Goal: Task Accomplishment & Management: Manage account settings

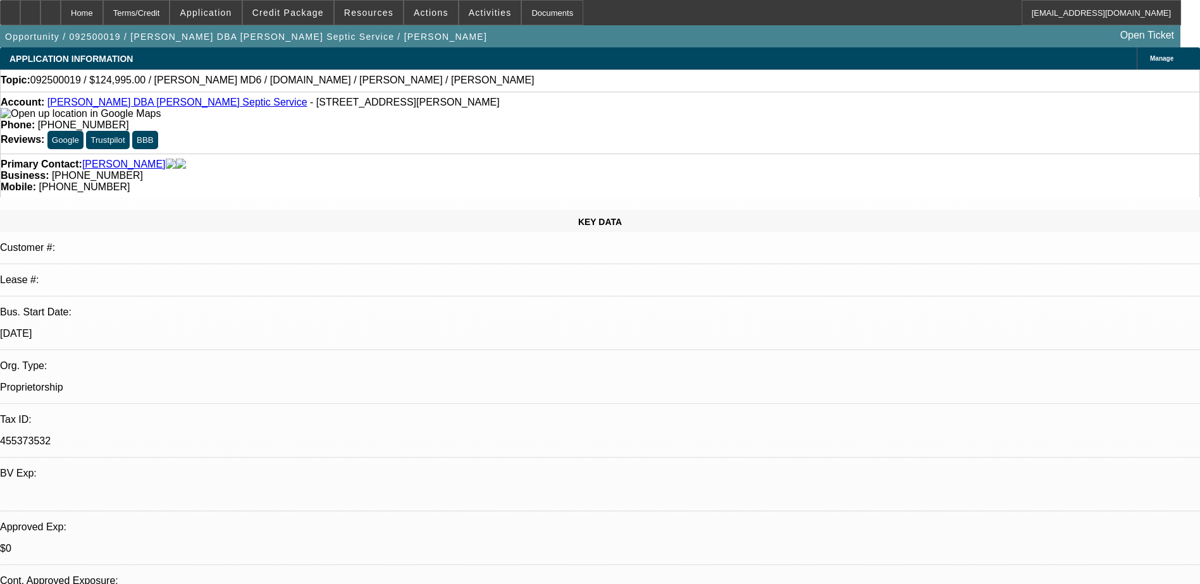
select select "0"
select select "3"
select select "0.1"
select select "4"
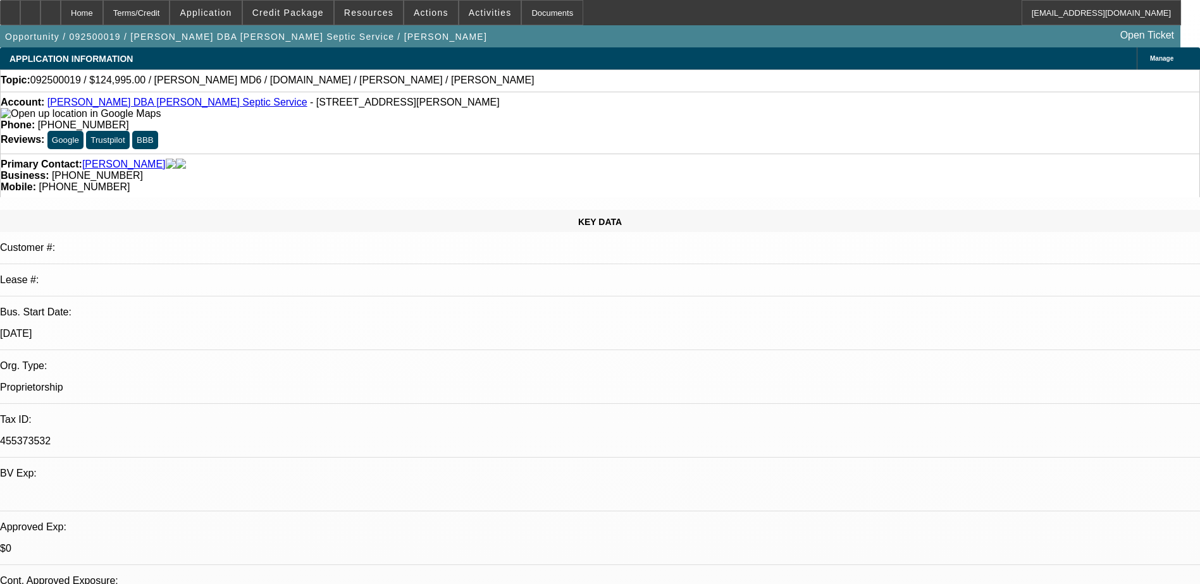
select select "0"
select select "3"
select select "0.1"
select select "4"
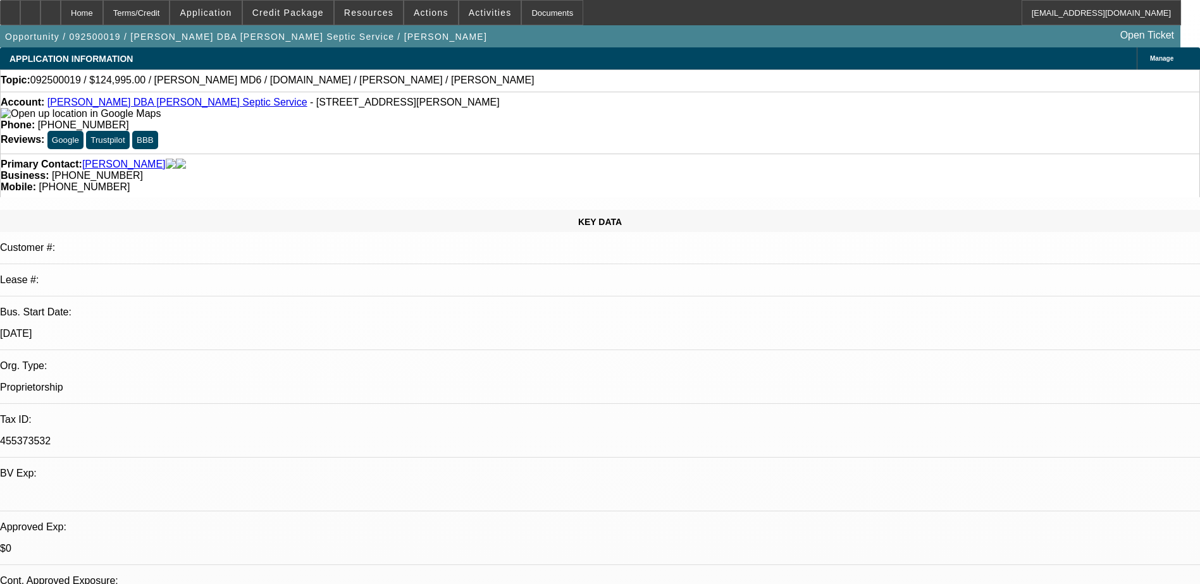
select select "0"
select select "3"
select select "0.1"
select select "4"
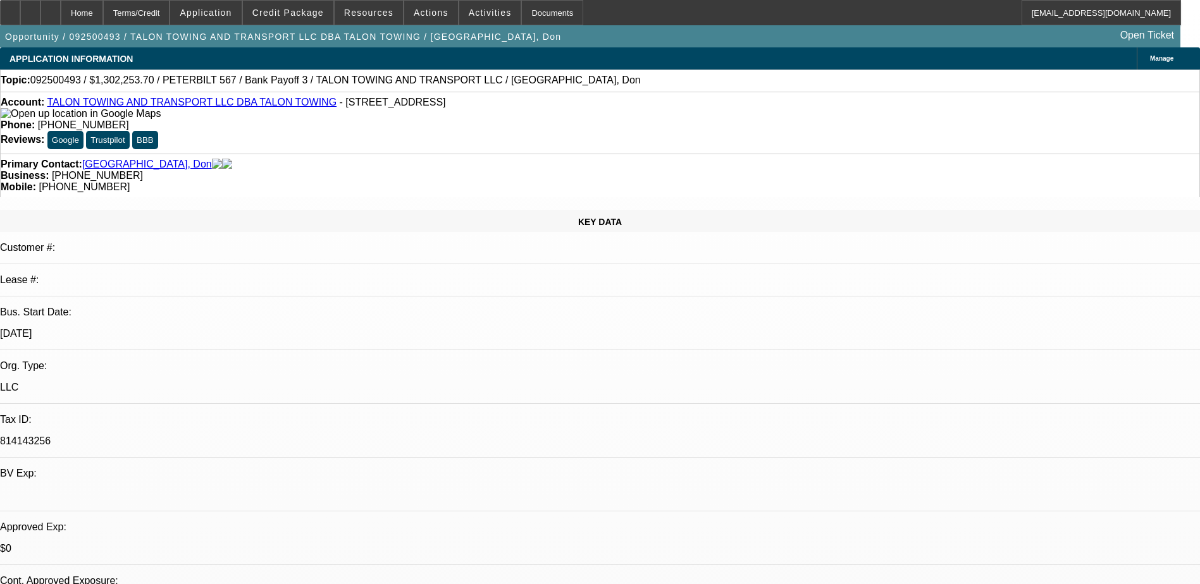
select select "0"
select select "2"
select select "0"
select select "6"
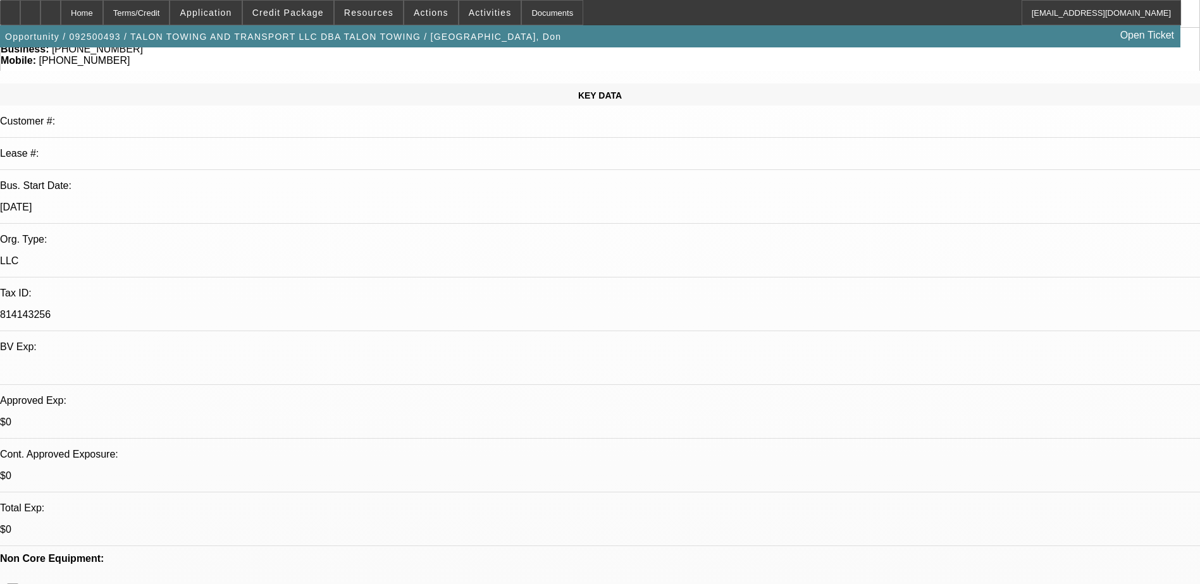
scroll to position [190, 0]
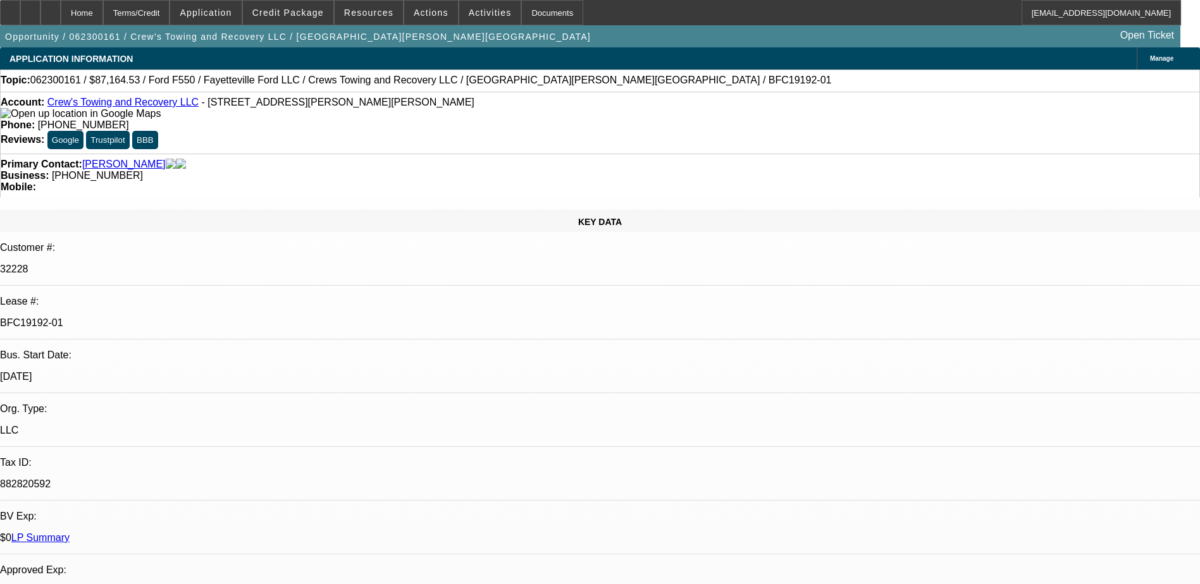
select select "0"
select select "2"
select select "0"
select select "6"
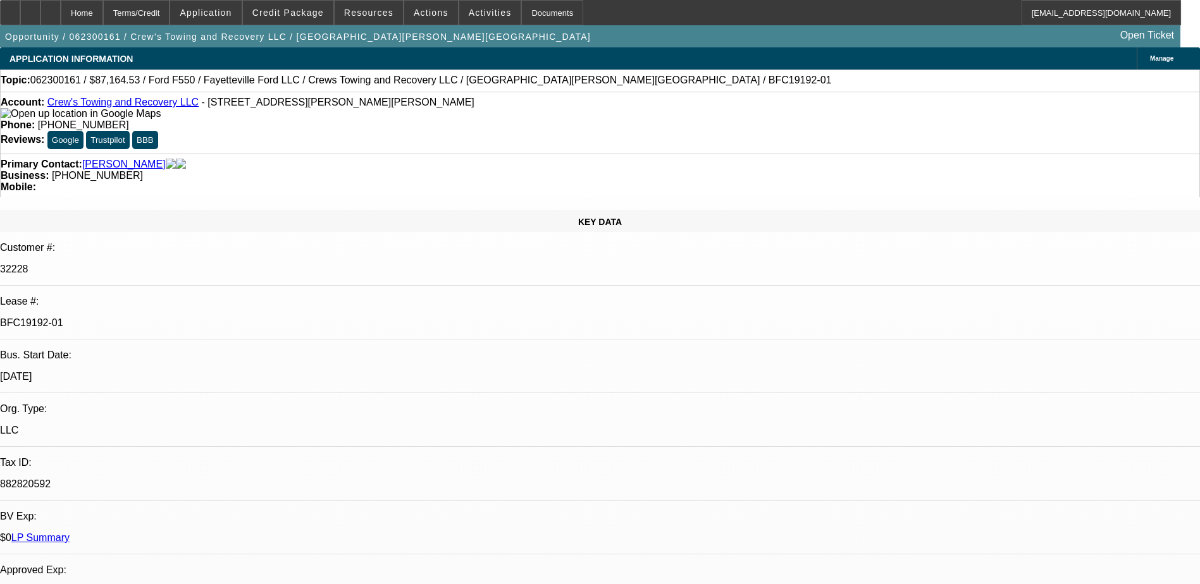
select select "0"
select select "2"
select select "0"
select select "6"
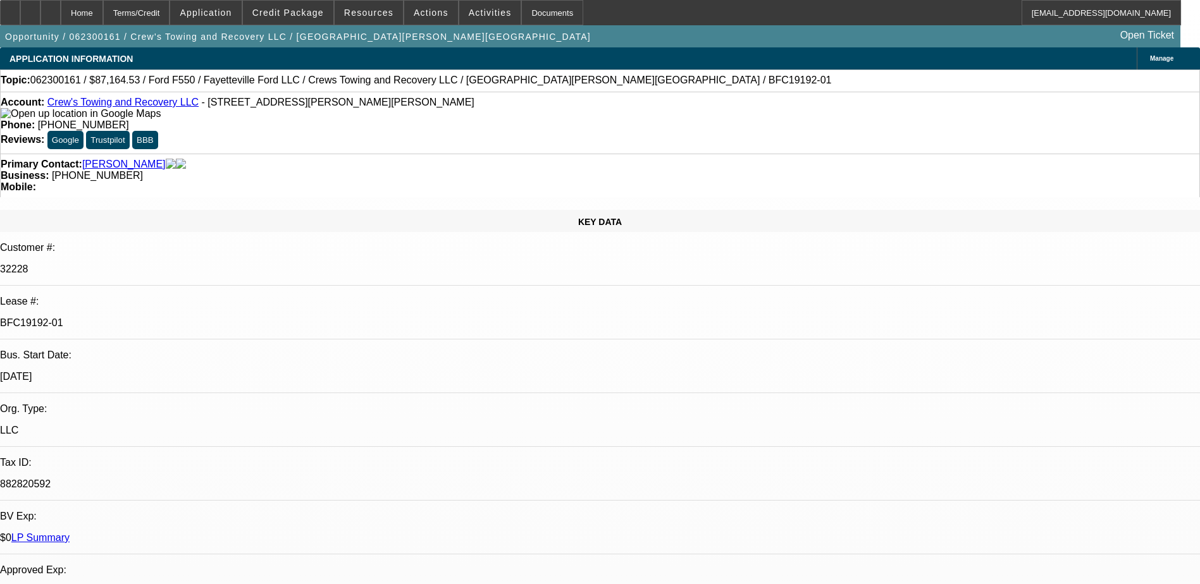
select select "0"
select select "2"
select select "0"
select select "6"
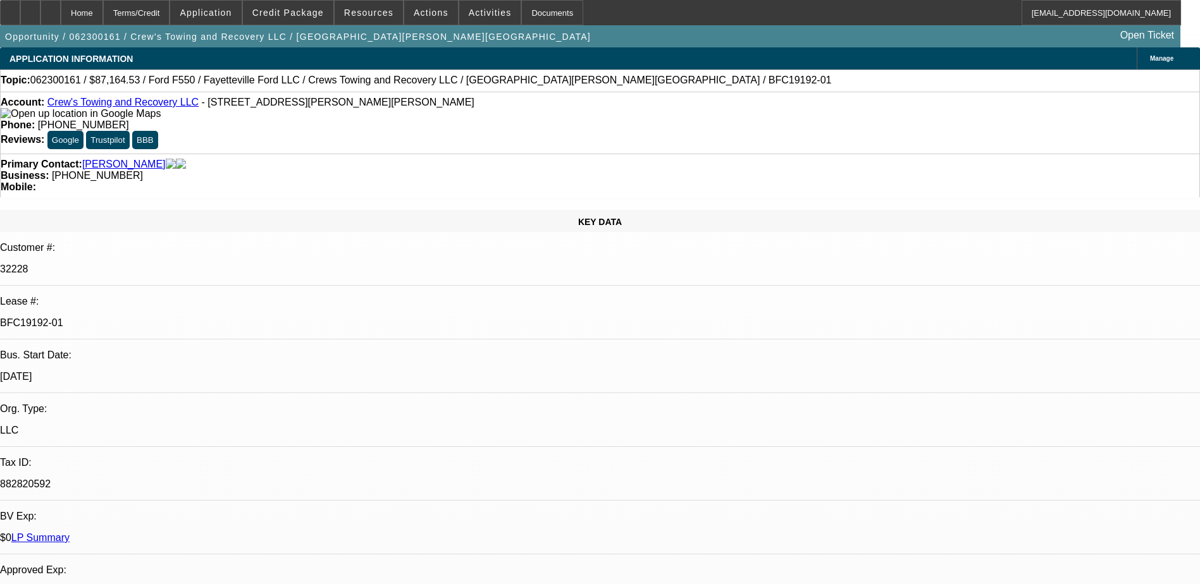
select select "0"
select select "2"
select select "0"
select select "6"
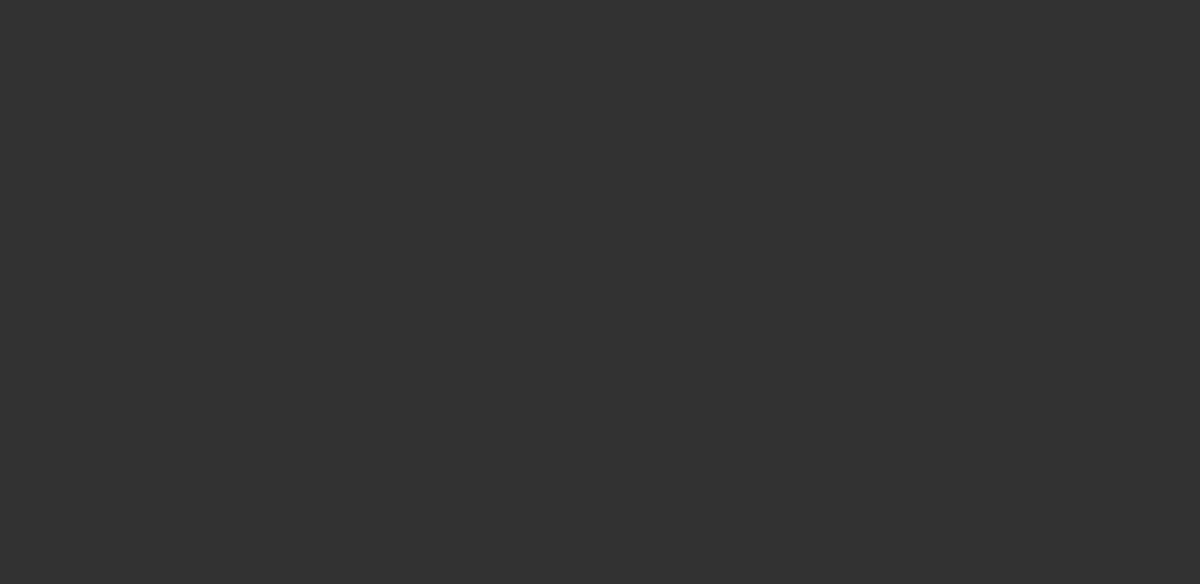
select select "0"
select select "2"
select select "0"
select select "6"
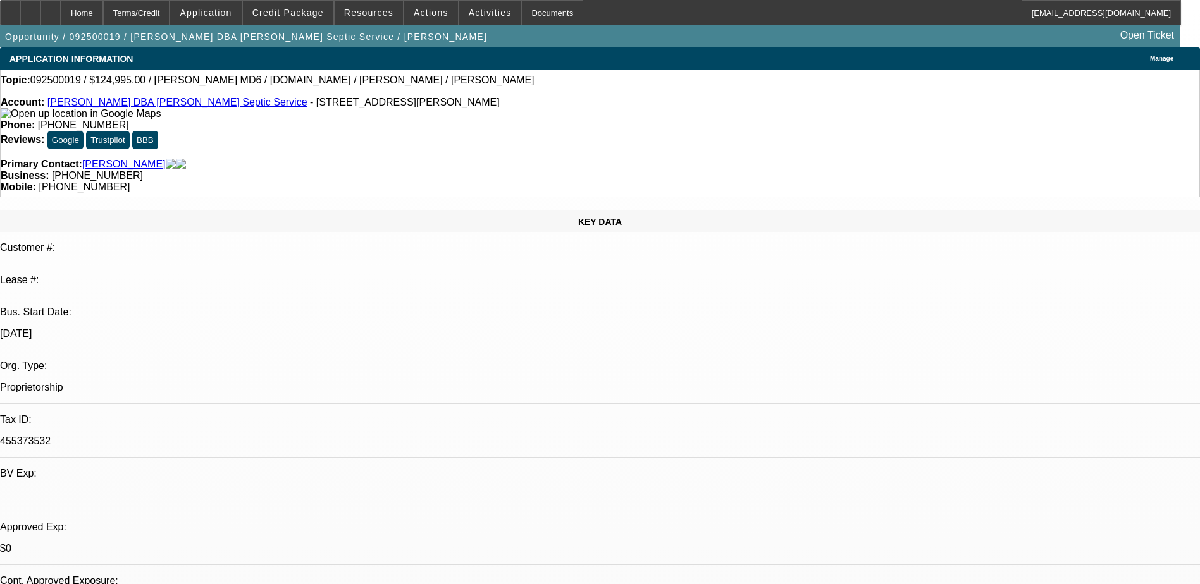
select select "0"
select select "0.1"
select select "0"
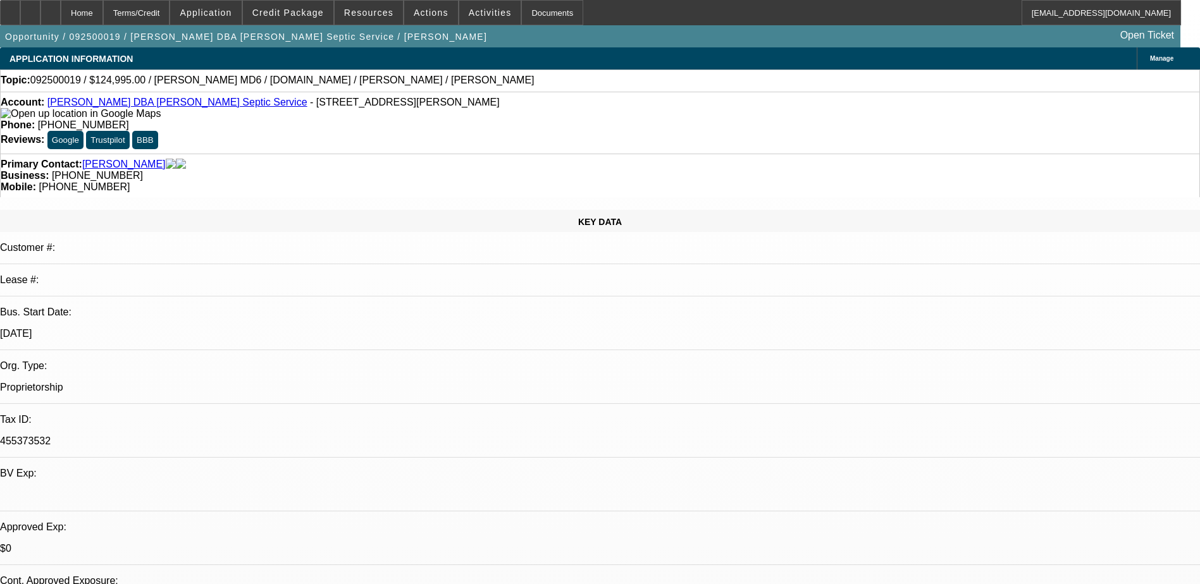
select select "0.1"
select select "0"
select select "0.1"
select select "1"
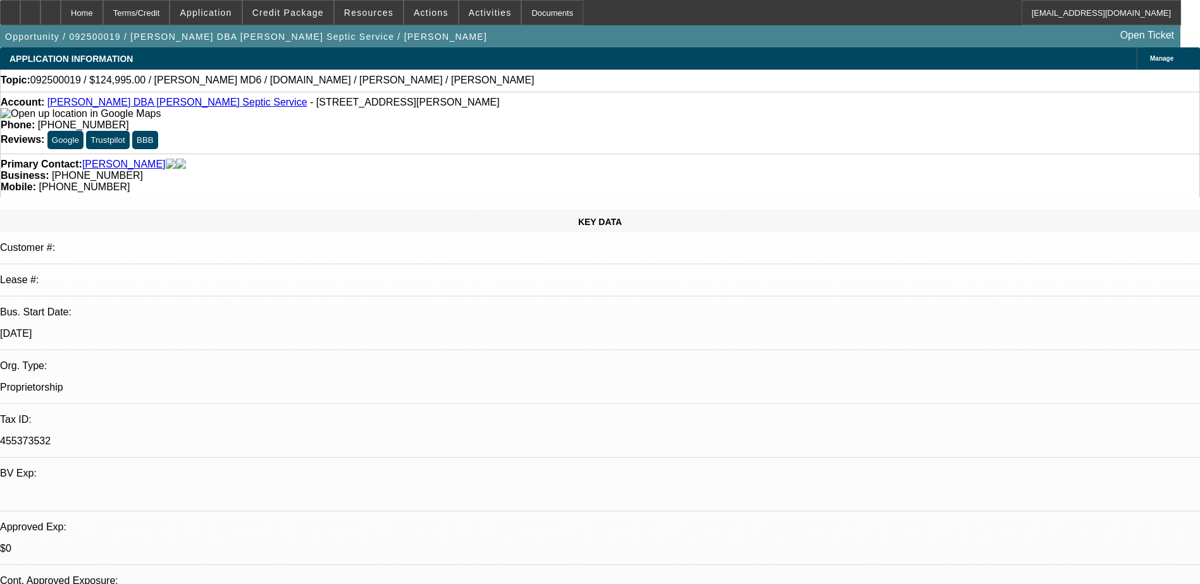
select select "3"
select select "4"
select select "1"
select select "3"
select select "4"
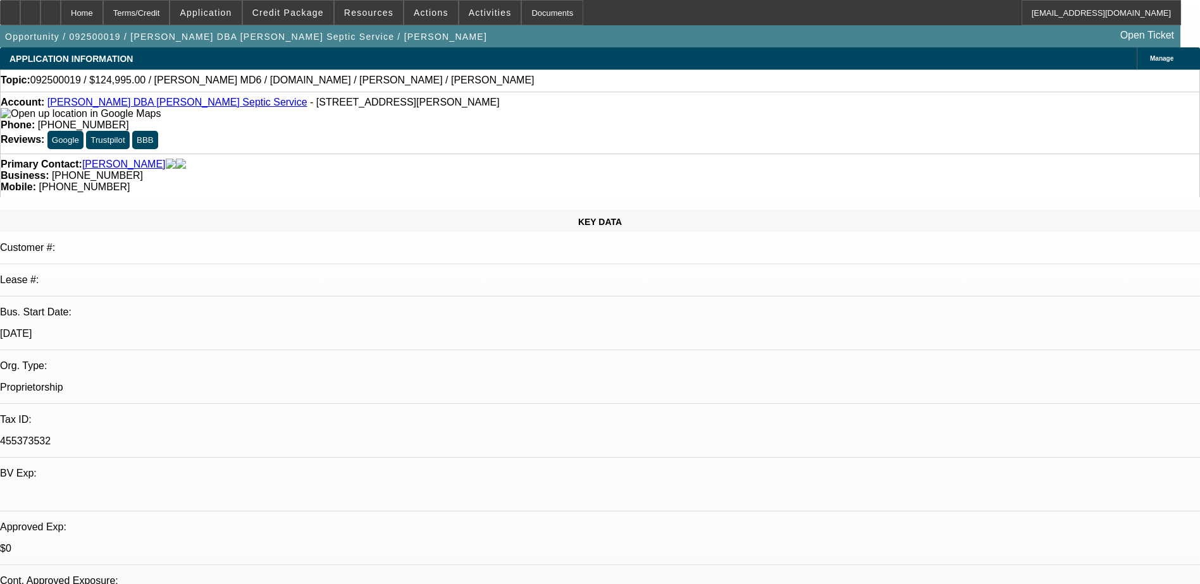
select select "1"
select select "3"
select select "4"
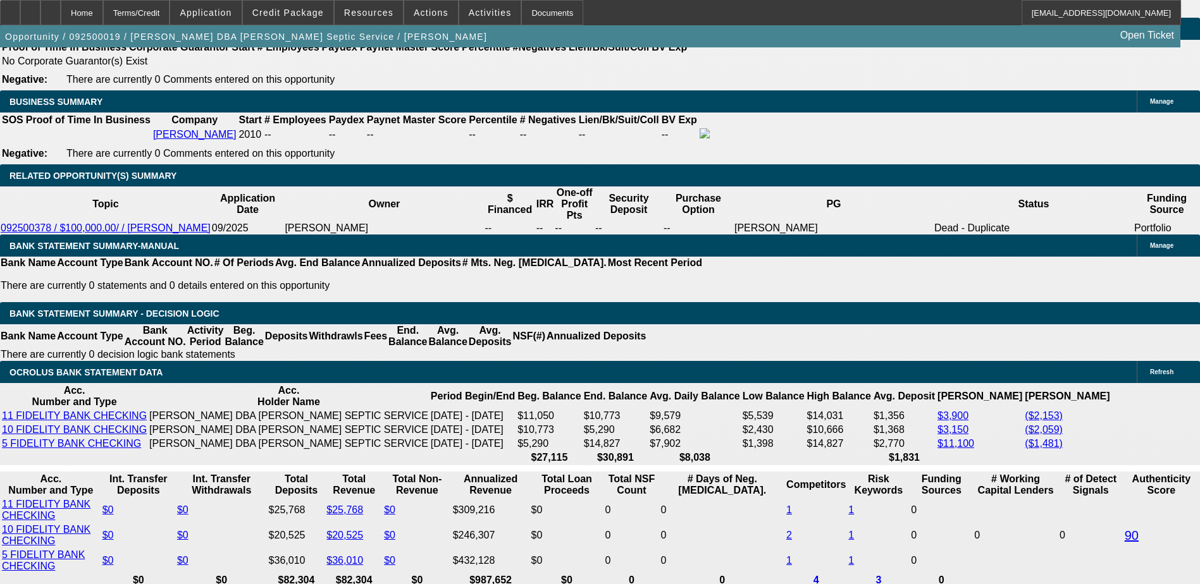
scroll to position [1884, 0]
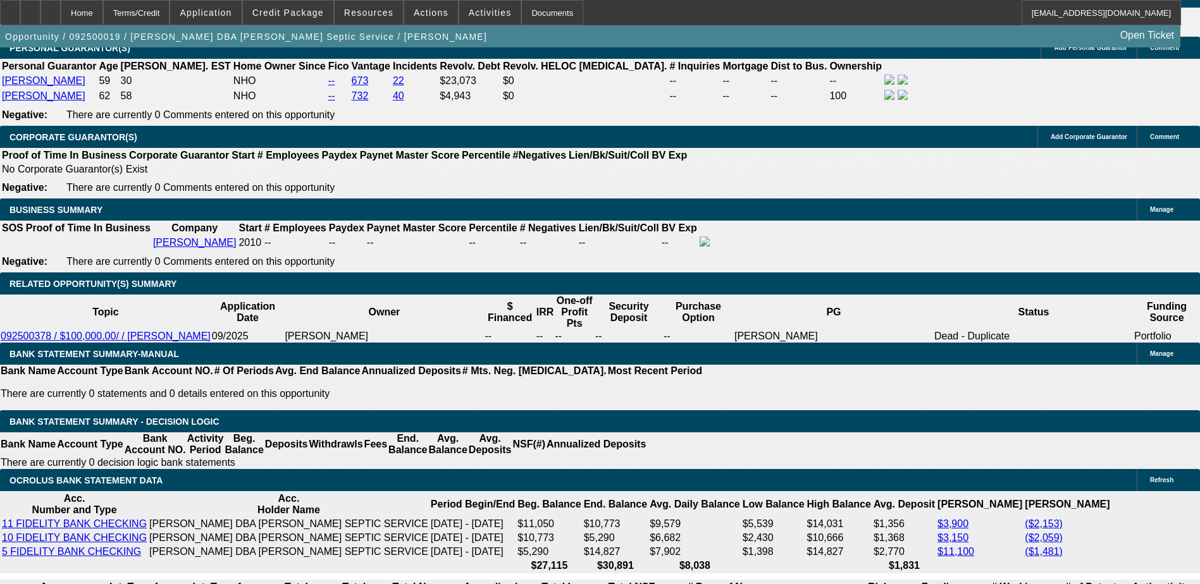
drag, startPoint x: 694, startPoint y: 264, endPoint x: 574, endPoint y: 237, distance: 122.6
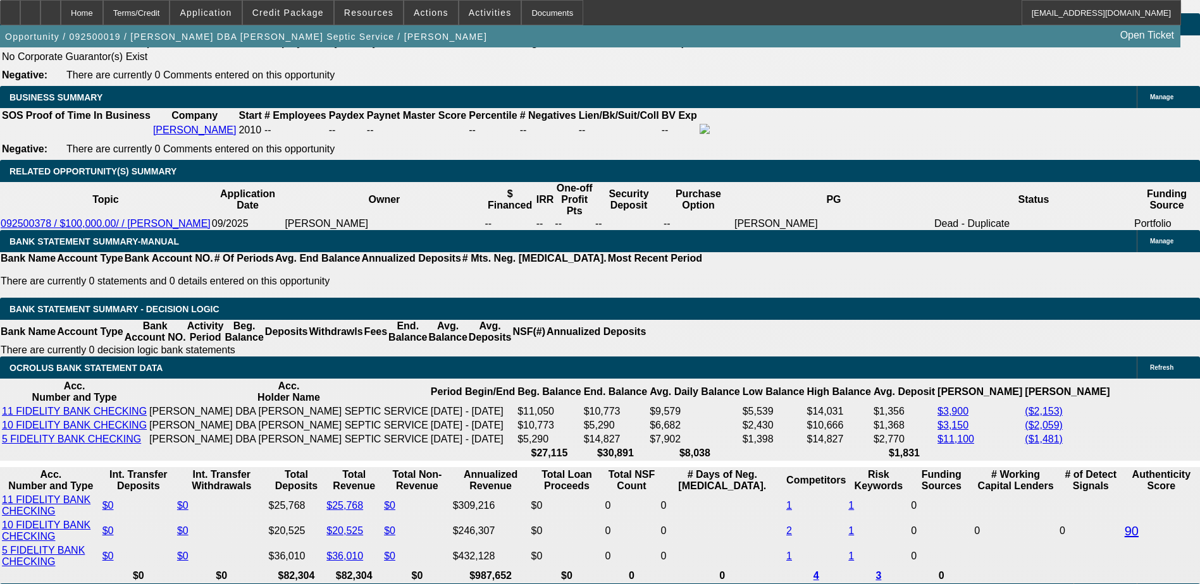
scroll to position [2011, 0]
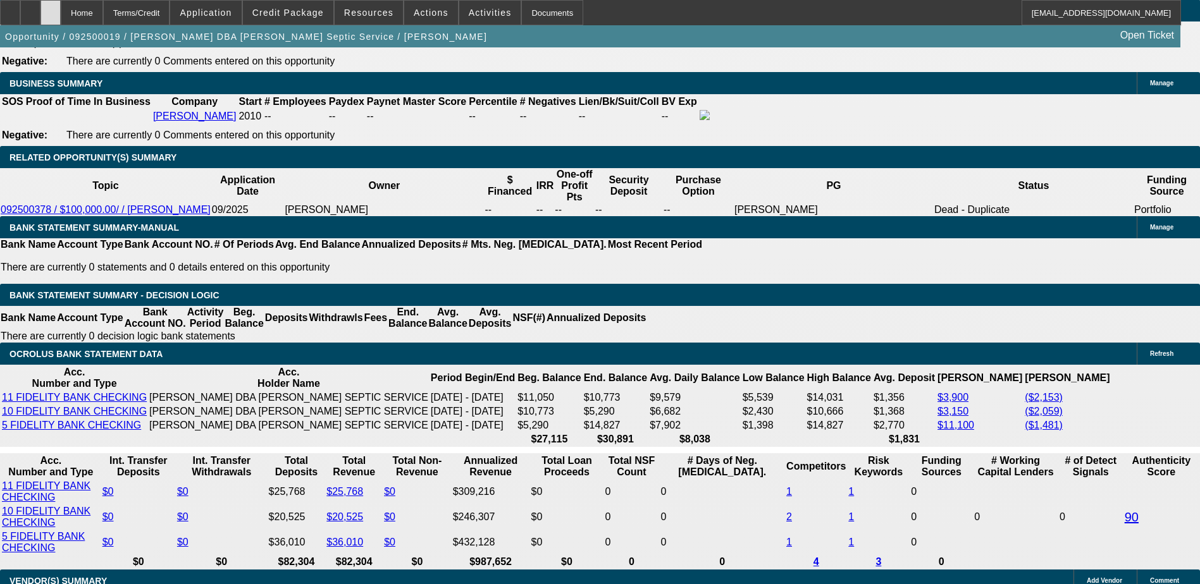
click at [61, 6] on div at bounding box center [50, 12] width 20 height 25
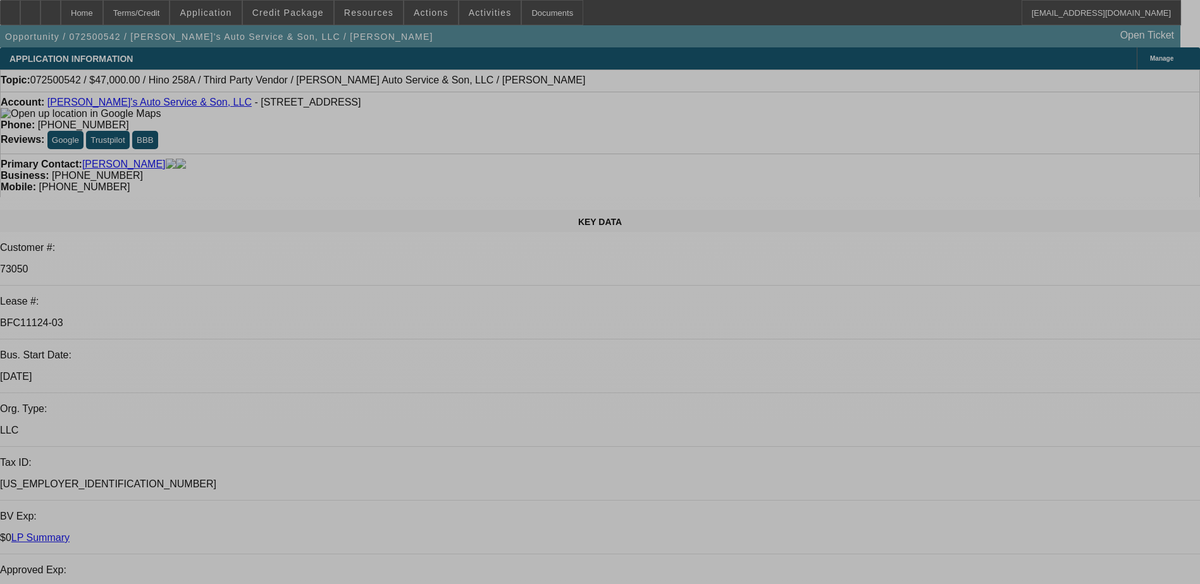
select select "0"
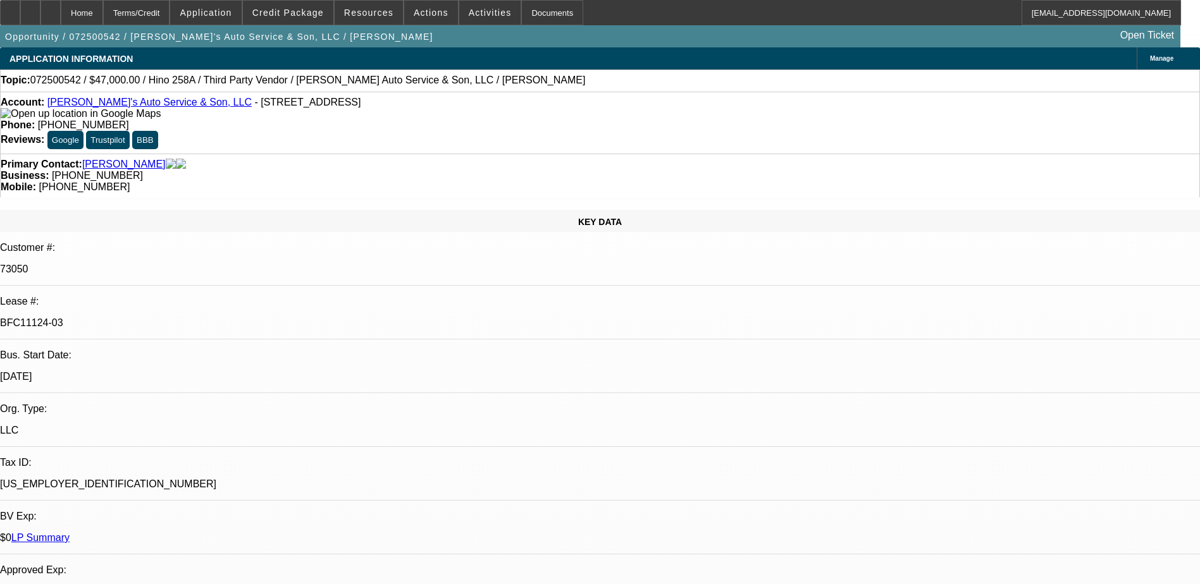
select select "0"
select select "0.1"
select select "0"
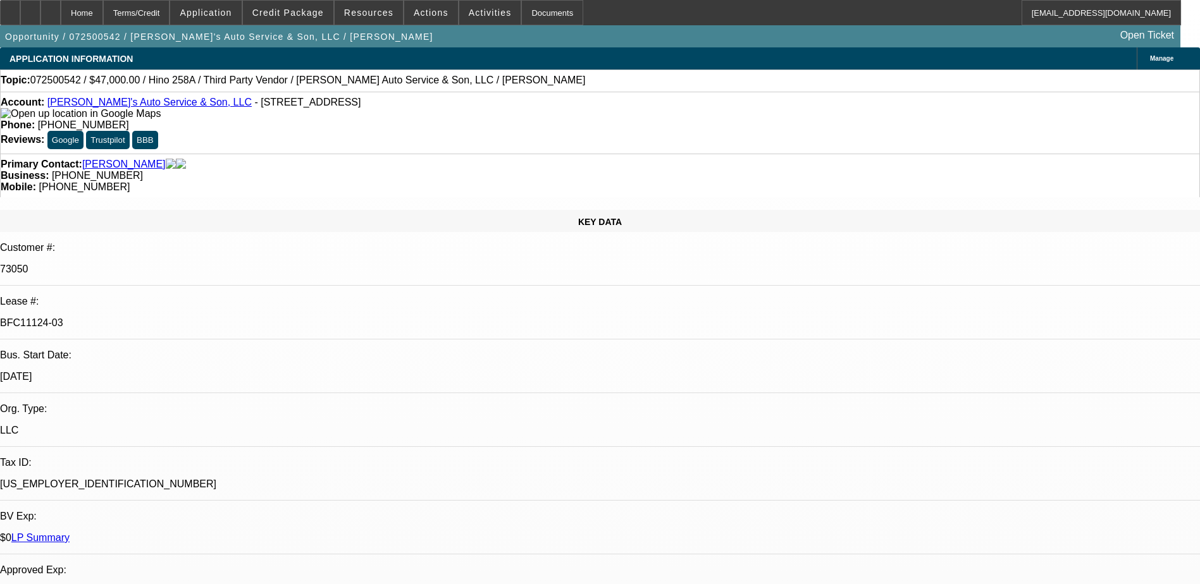
select select "0"
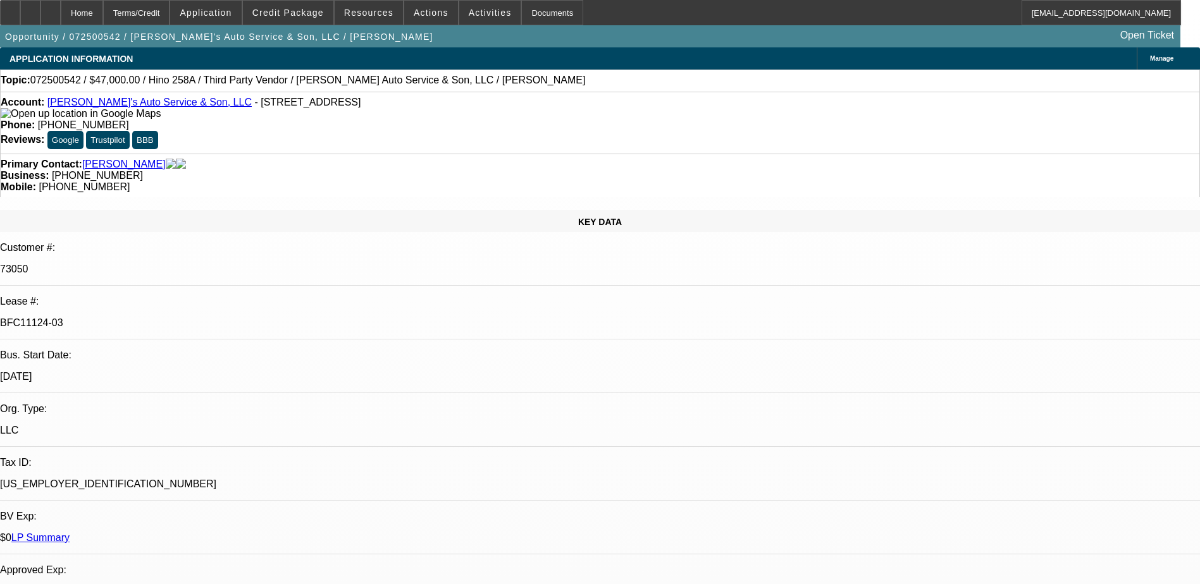
select select "1"
select select "6"
select select "1"
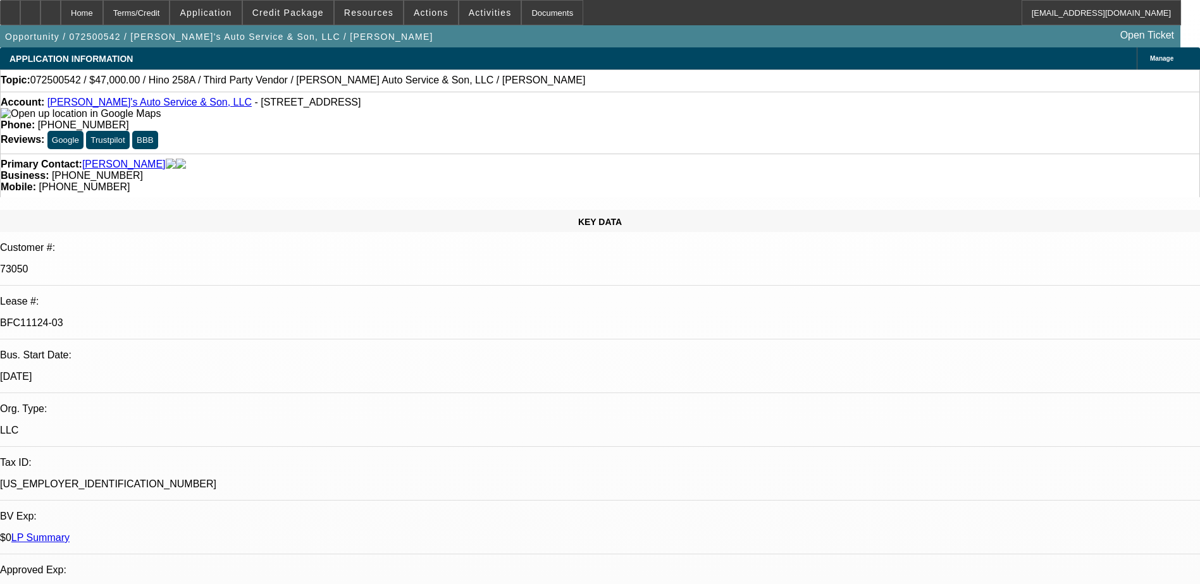
select select "4"
select select "1"
select select "6"
select select "1"
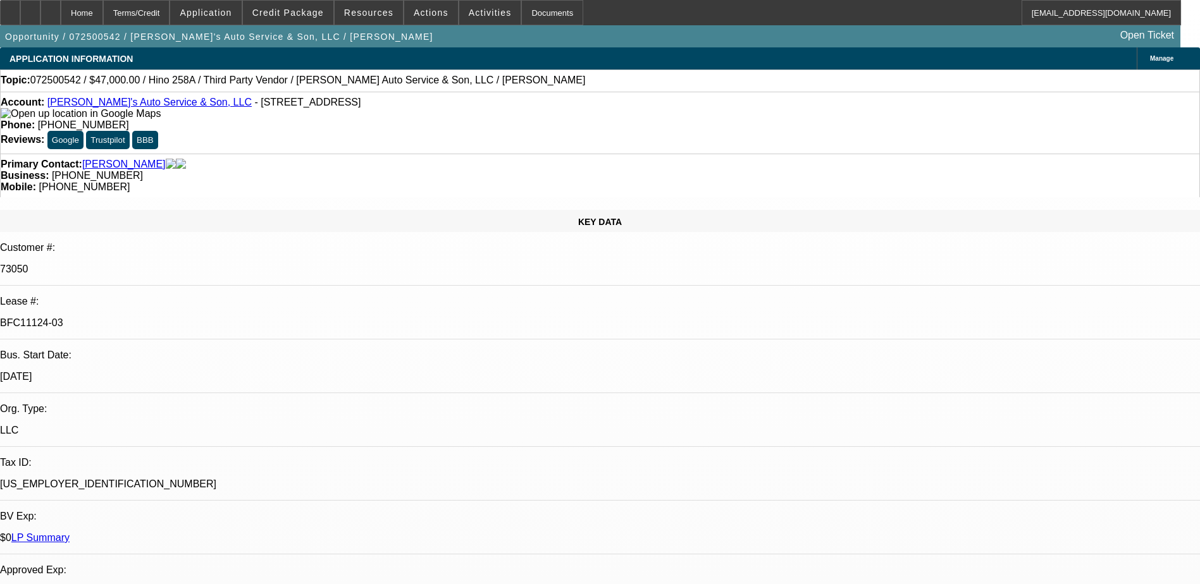
select select "1"
select select "6"
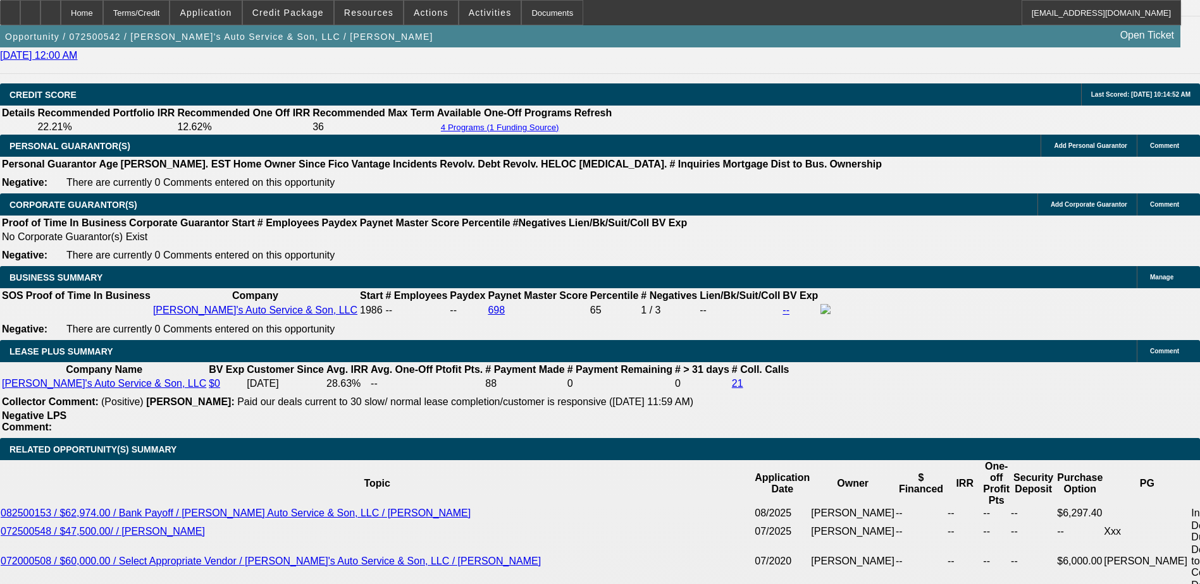
scroll to position [1834, 0]
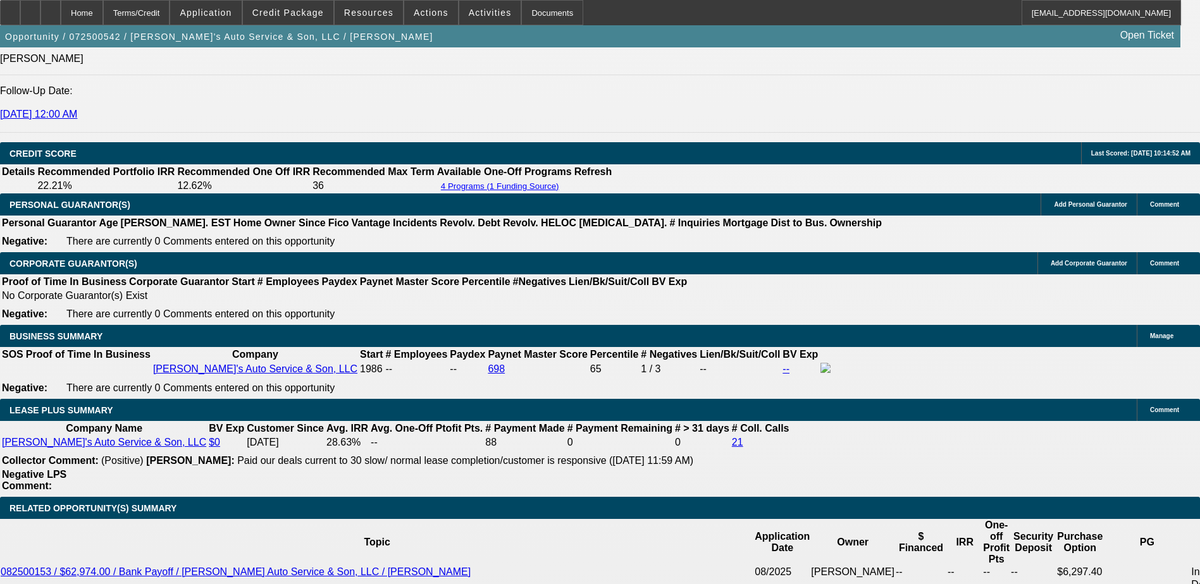
select select "0"
select select "6"
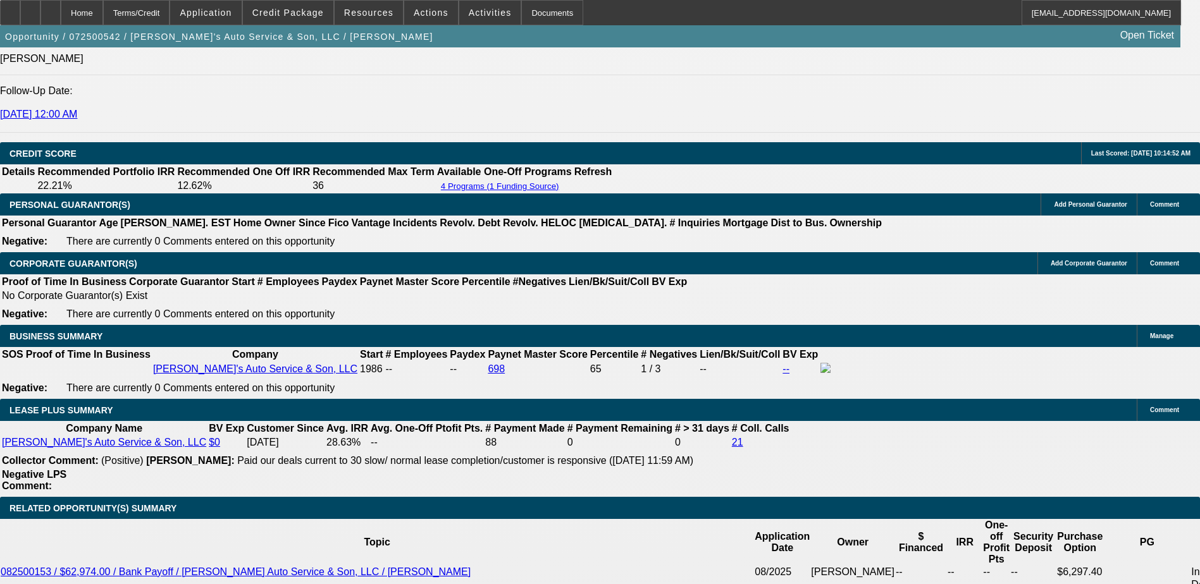
select select "0"
select select "6"
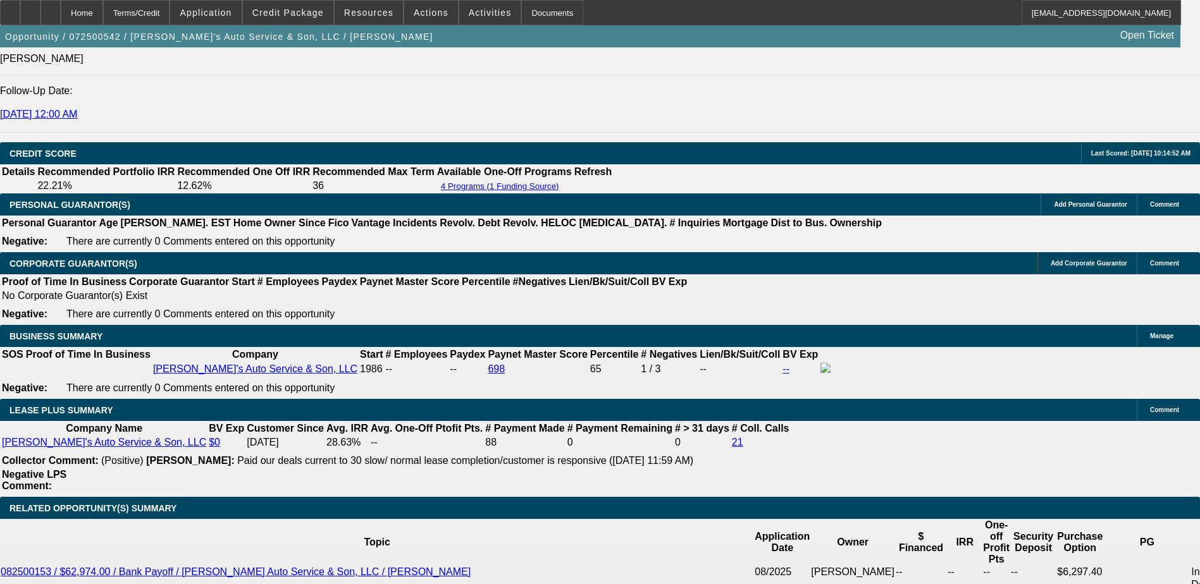
select select "0"
select select "0.1"
select select "4"
select select "0"
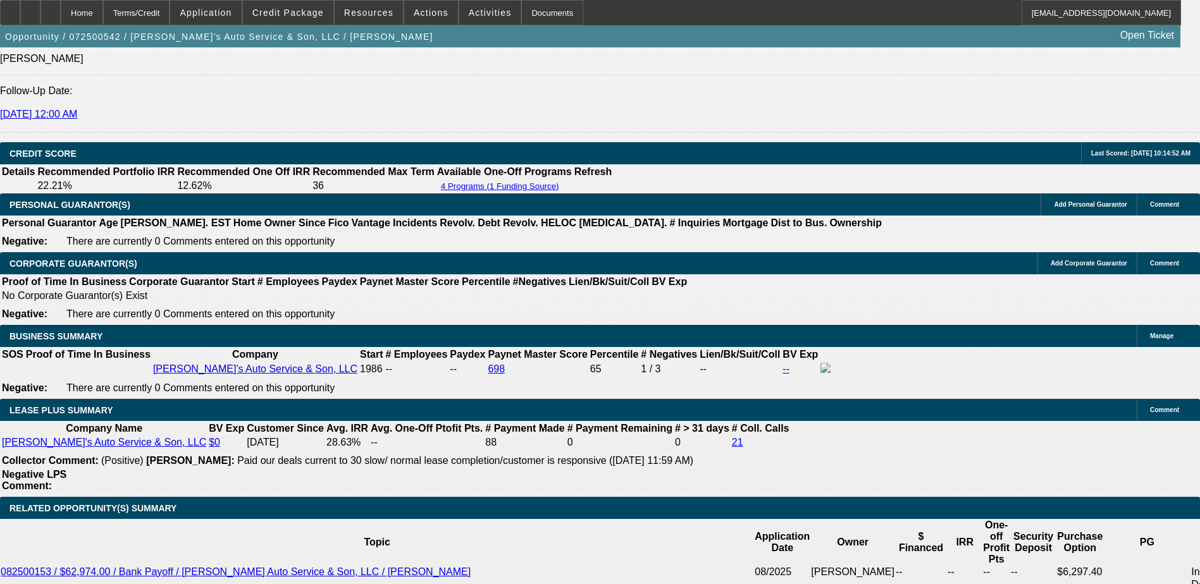
select select "0"
select select "6"
select select "0"
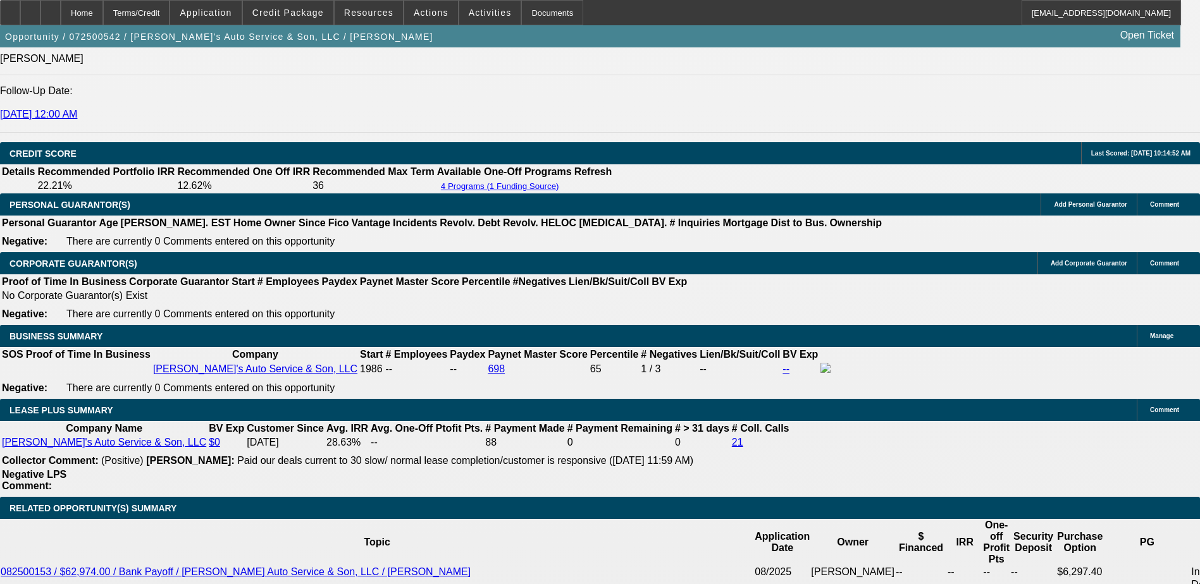
select select "0"
select select "6"
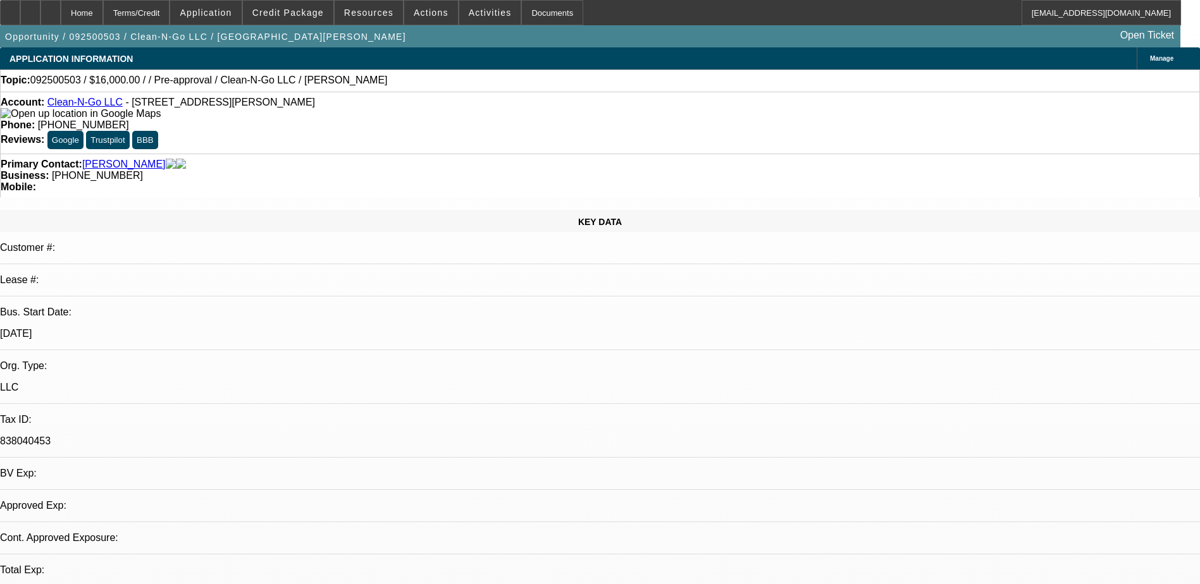
select select "0.2"
select select "2"
select select "0.1"
select select "1"
select select "2"
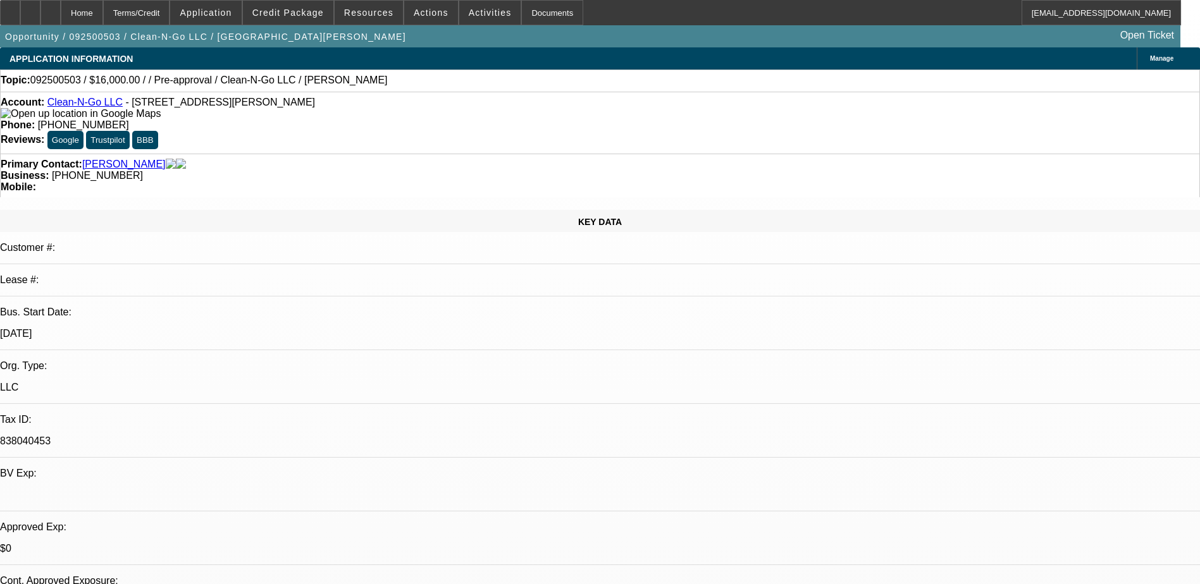
select select "4"
drag, startPoint x: 510, startPoint y: 110, endPoint x: 440, endPoint y: 110, distance: 70.8
click at [440, 120] on div "Phone: [PHONE_NUMBER]" at bounding box center [600, 125] width 1199 height 11
drag, startPoint x: 440, startPoint y: 110, endPoint x: 481, endPoint y: 101, distance: 42.7
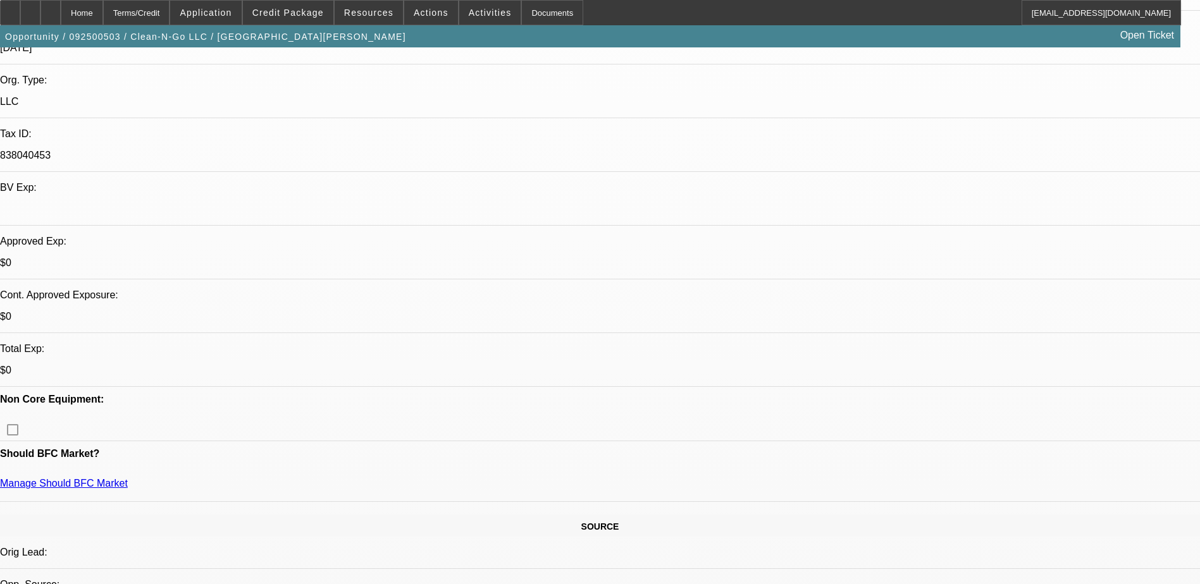
scroll to position [379, 0]
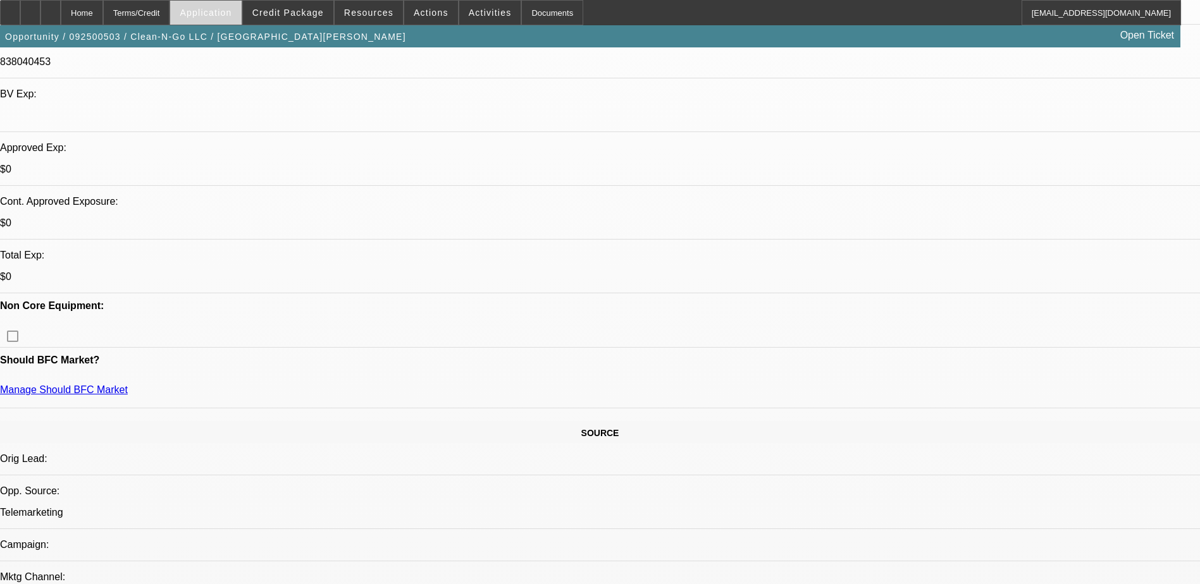
click at [241, 14] on span at bounding box center [205, 12] width 71 height 30
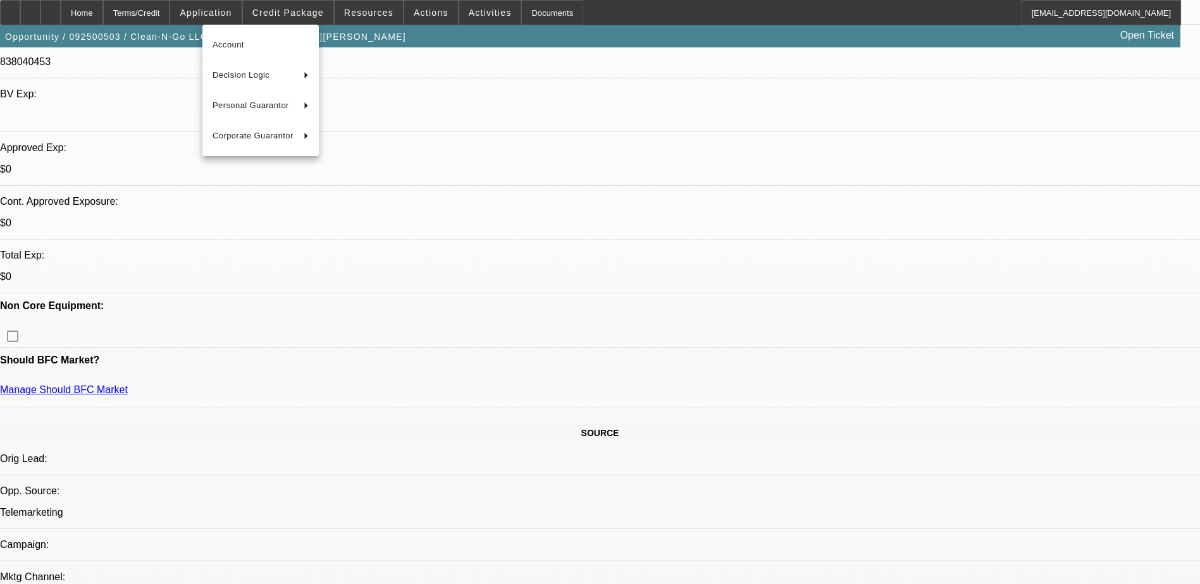
click at [794, 296] on div at bounding box center [600, 292] width 1200 height 584
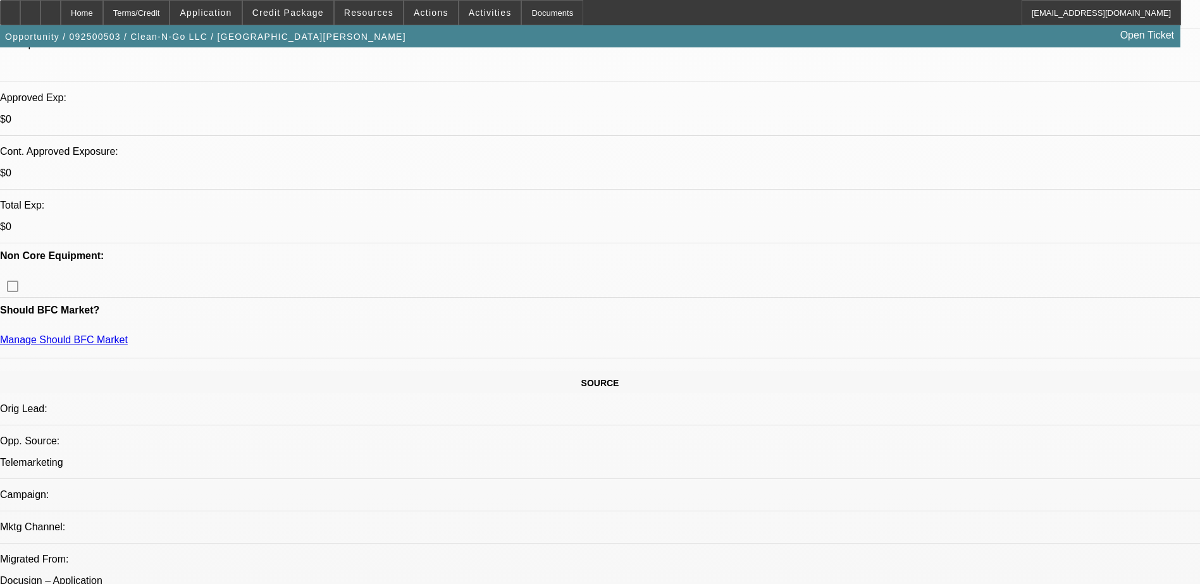
scroll to position [316, 0]
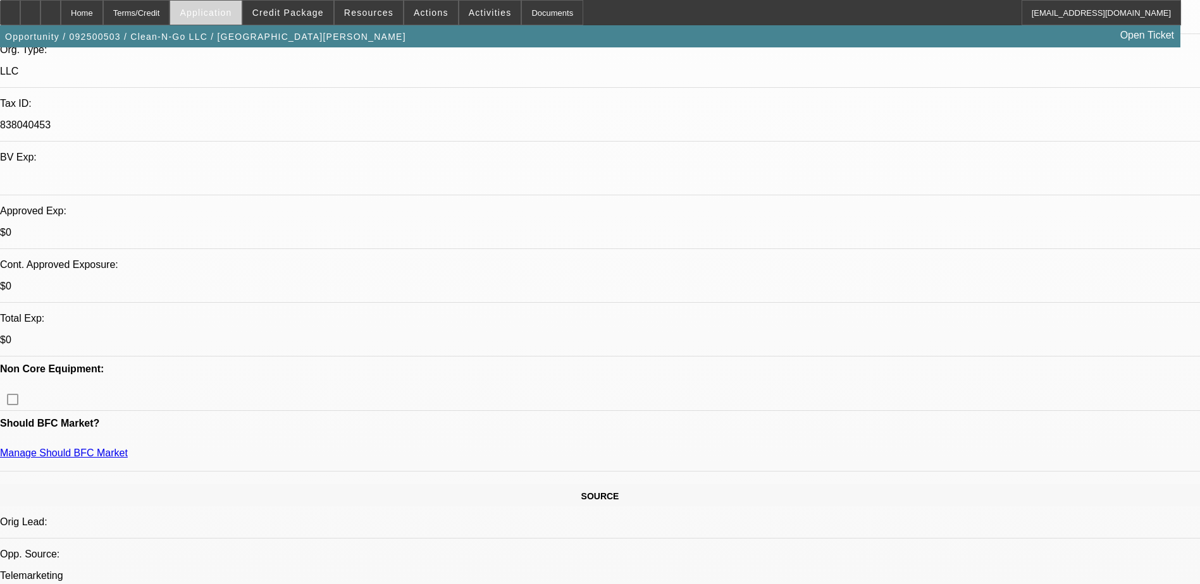
click at [225, 7] on span at bounding box center [205, 12] width 71 height 30
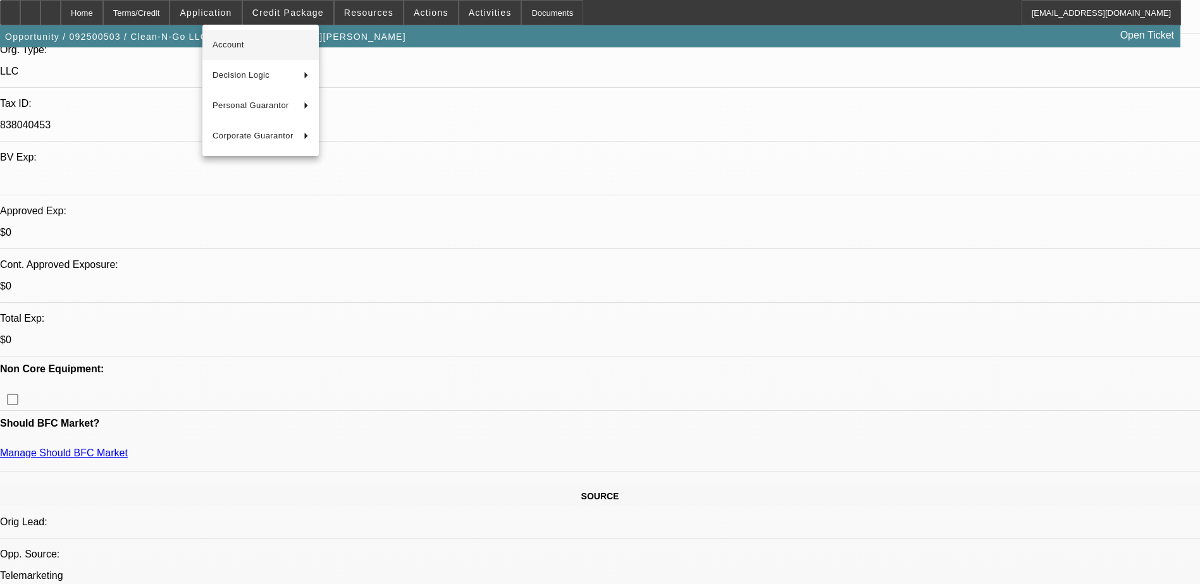
click at [262, 39] on span "Account" at bounding box center [261, 44] width 96 height 15
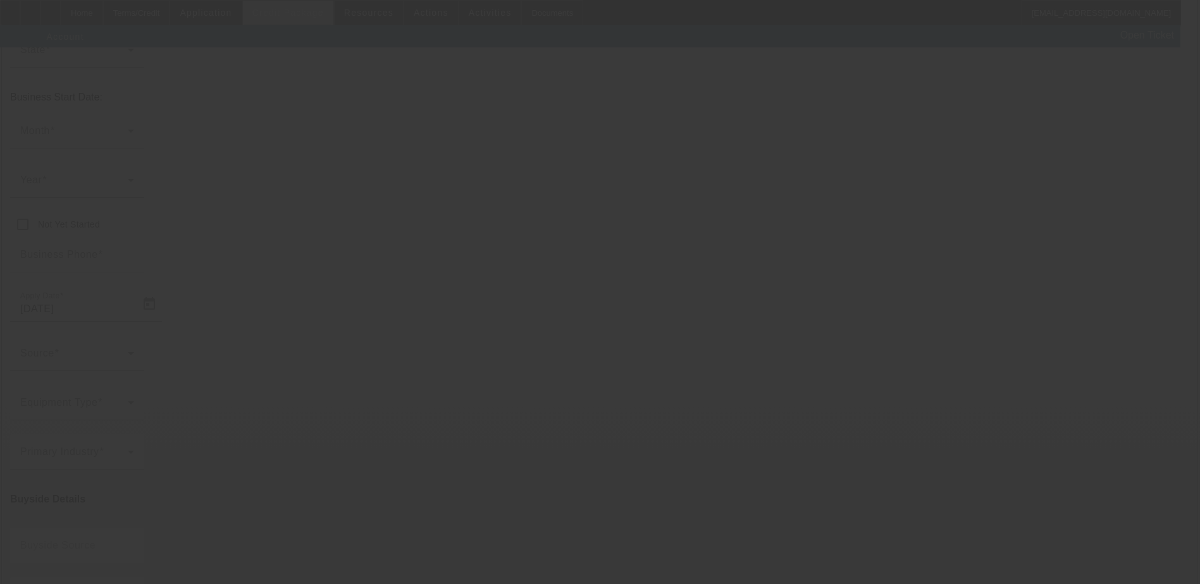
click at [299, 12] on app-root "Home Terms/Credit Application Credit Package Resources Actions Activities Docum…" at bounding box center [600, 473] width 1200 height 1579
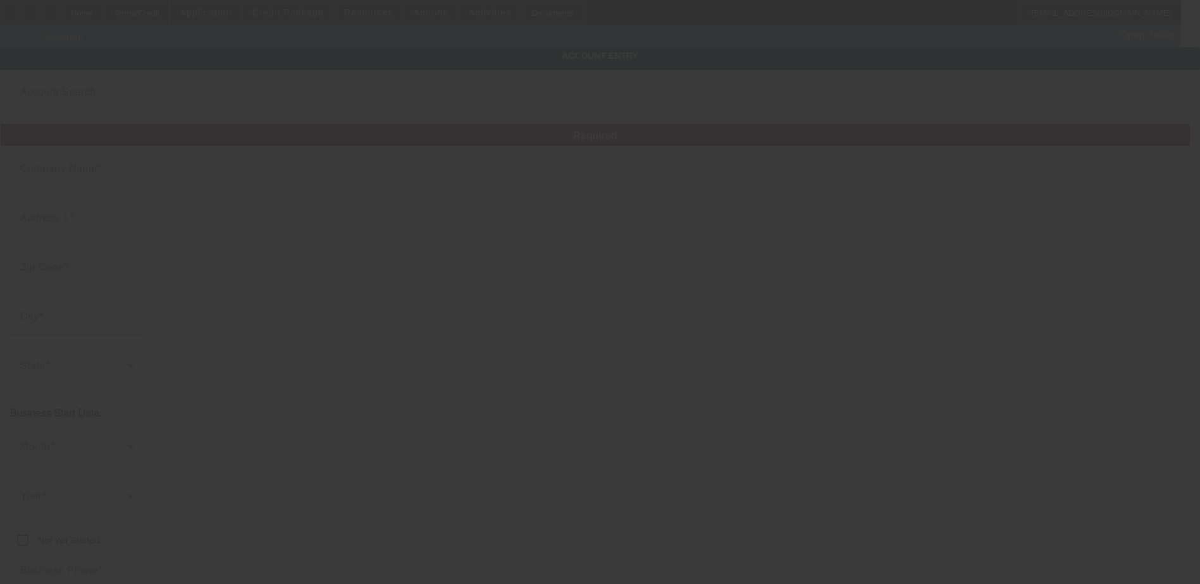
type input "Clean-N-Go LLC"
type input "913 Anderson St"
type input "22903"
type input "Charlottesville"
type input "(434) 987-1619"
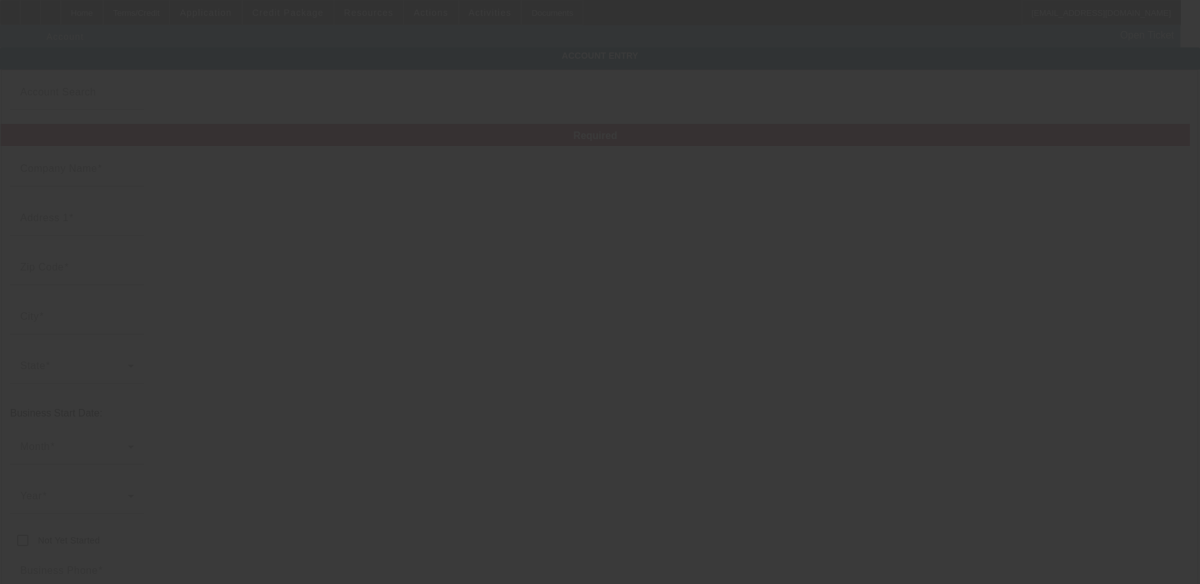
type input "838040453"
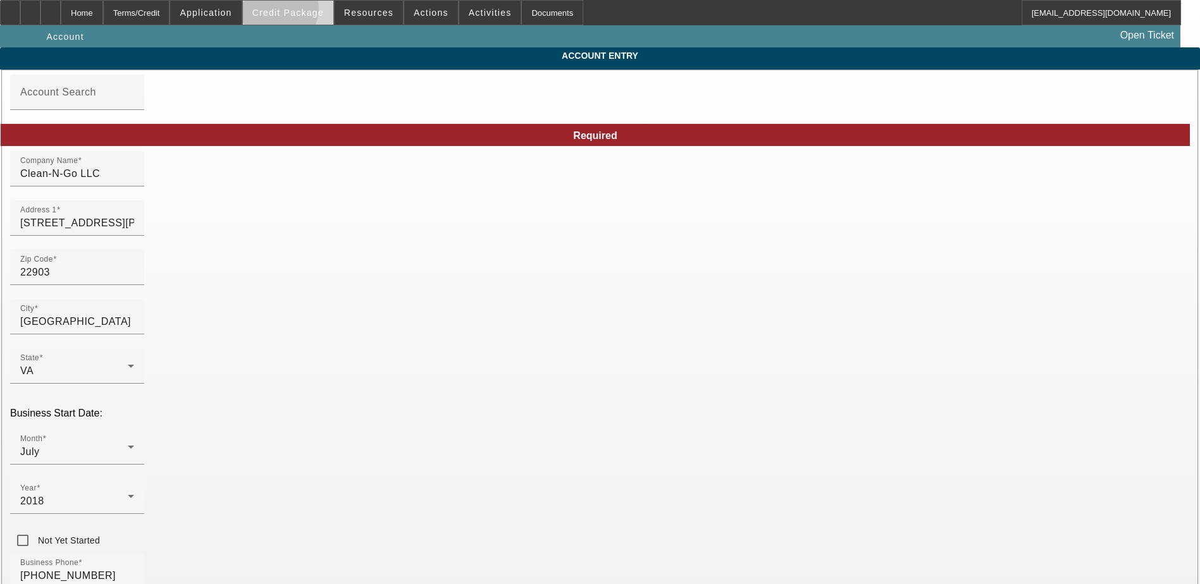
type input "9/23/2025"
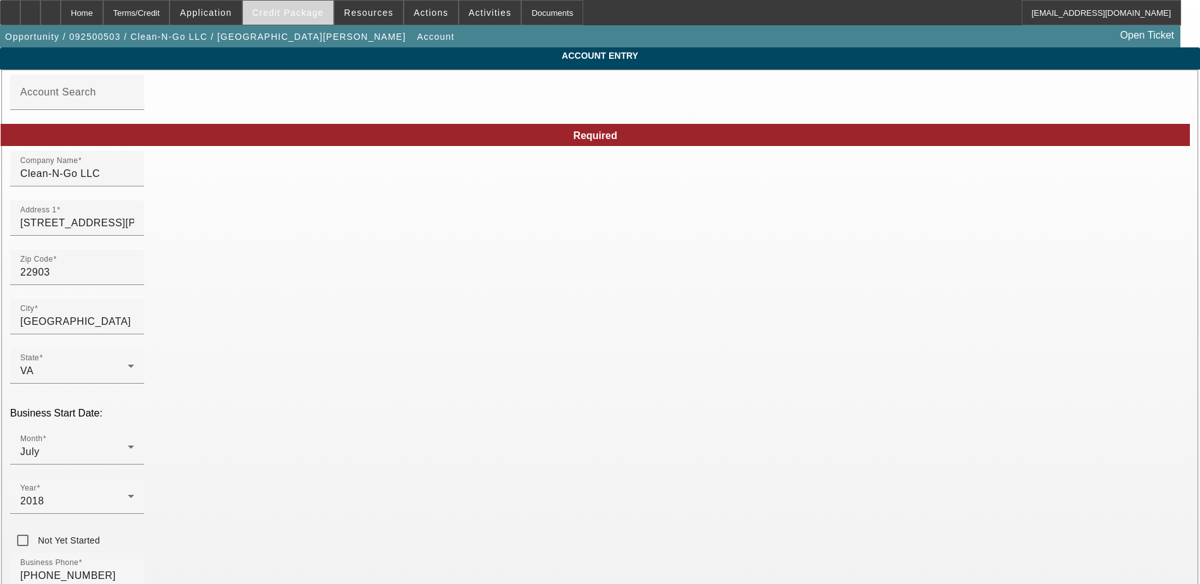
click at [311, 5] on span at bounding box center [288, 12] width 90 height 30
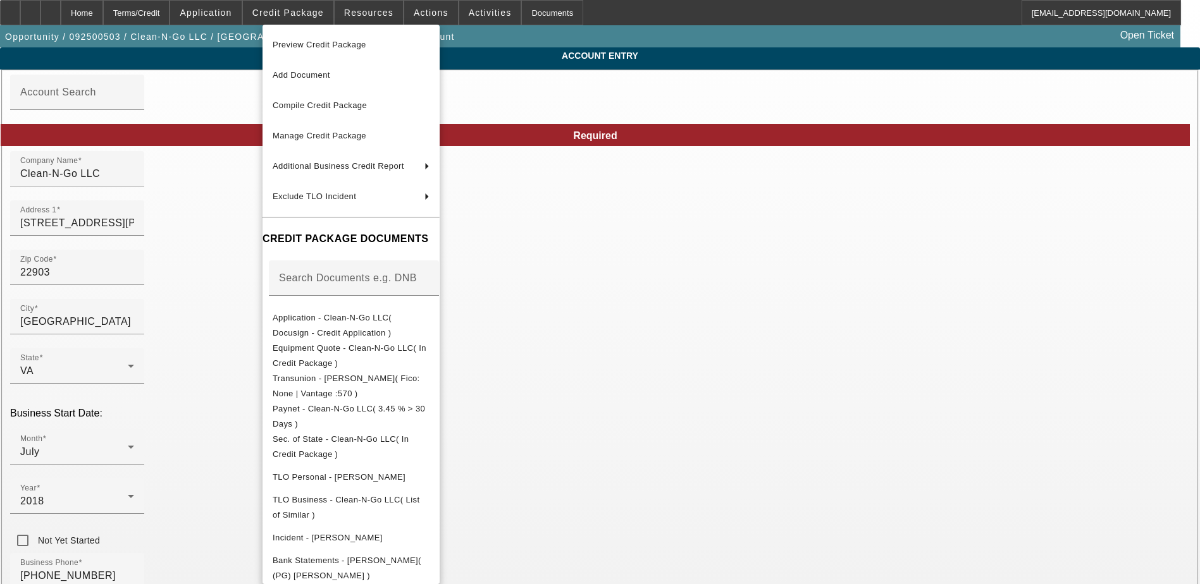
click at [369, 53] on button "Preview Credit Package" at bounding box center [350, 45] width 177 height 30
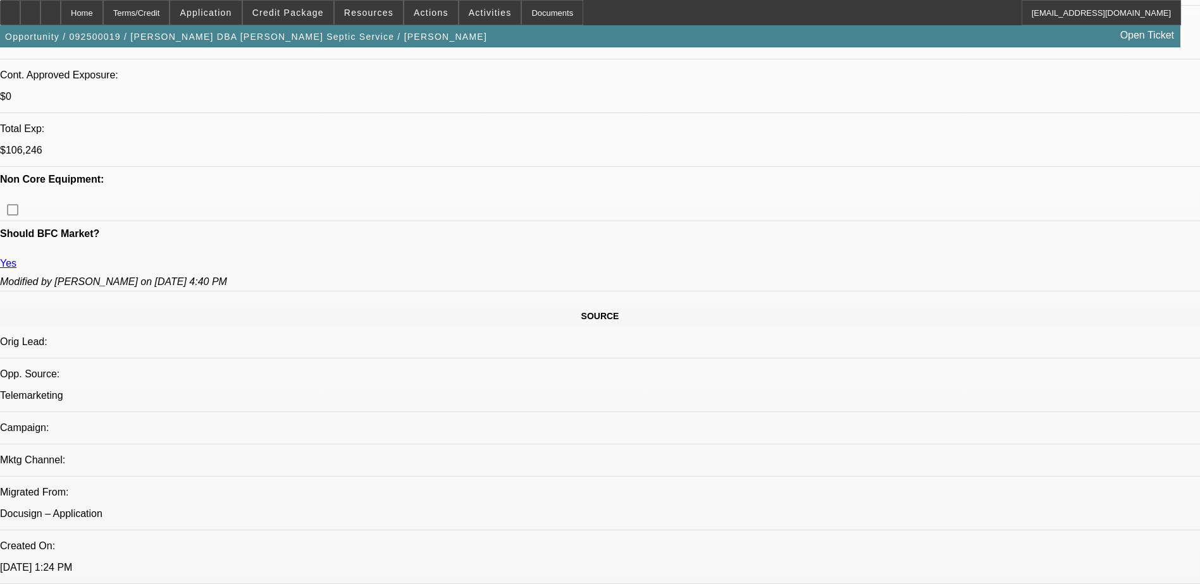
select select "0"
select select "0.1"
select select "0.15"
select select "2"
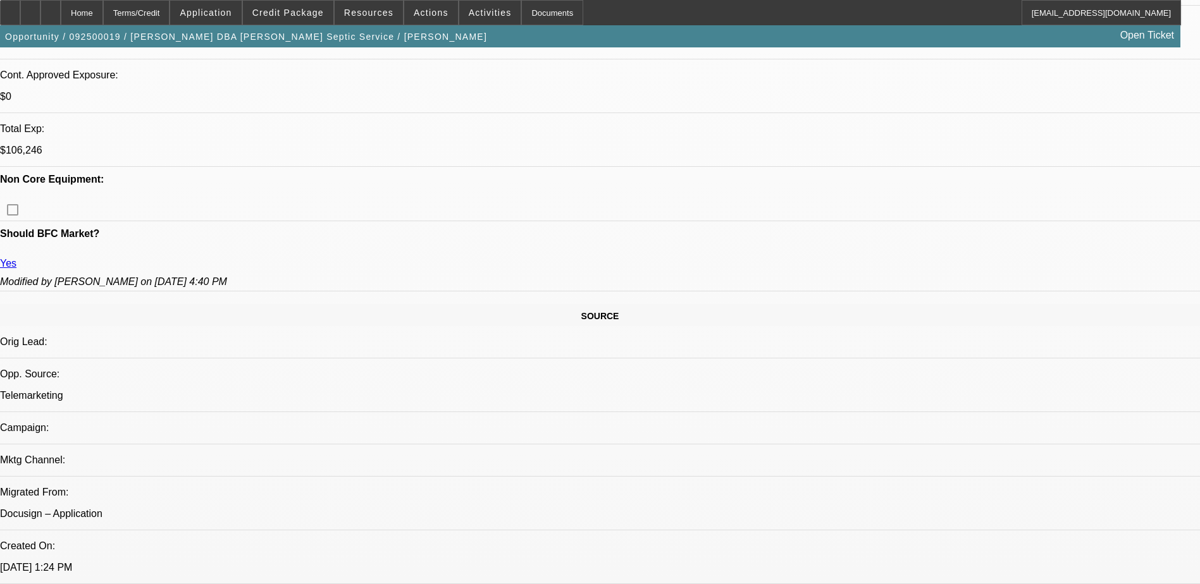
select select "0.1"
select select "2"
select select "0.1"
select select "0"
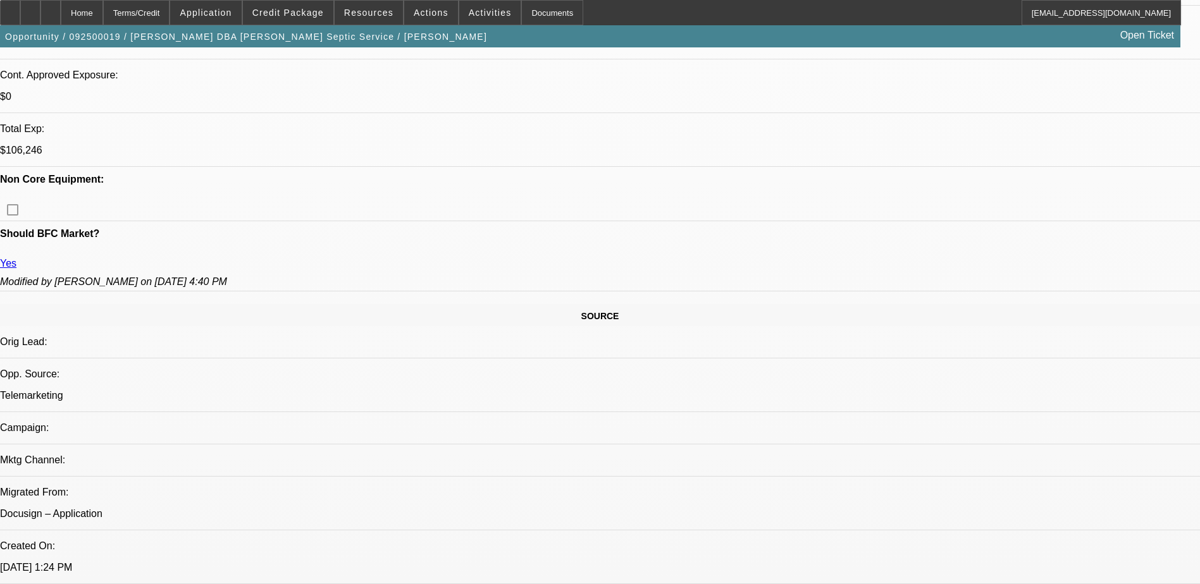
select select "0.1"
select select "1"
select select "3"
select select "4"
select select "1"
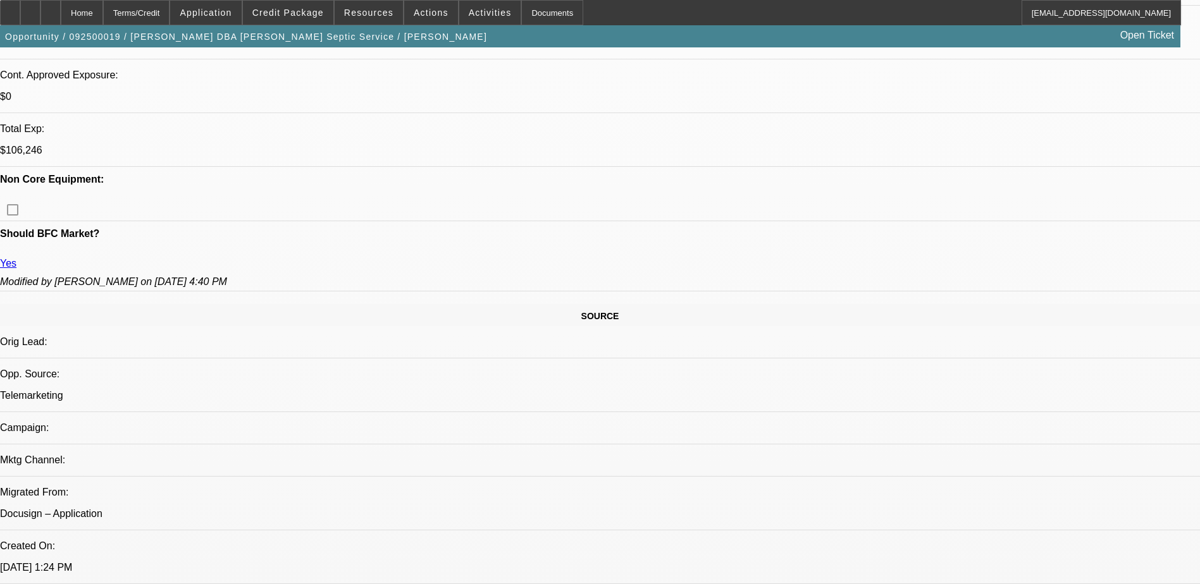
select select "2"
select select "4"
select select "1"
select select "2"
select select "4"
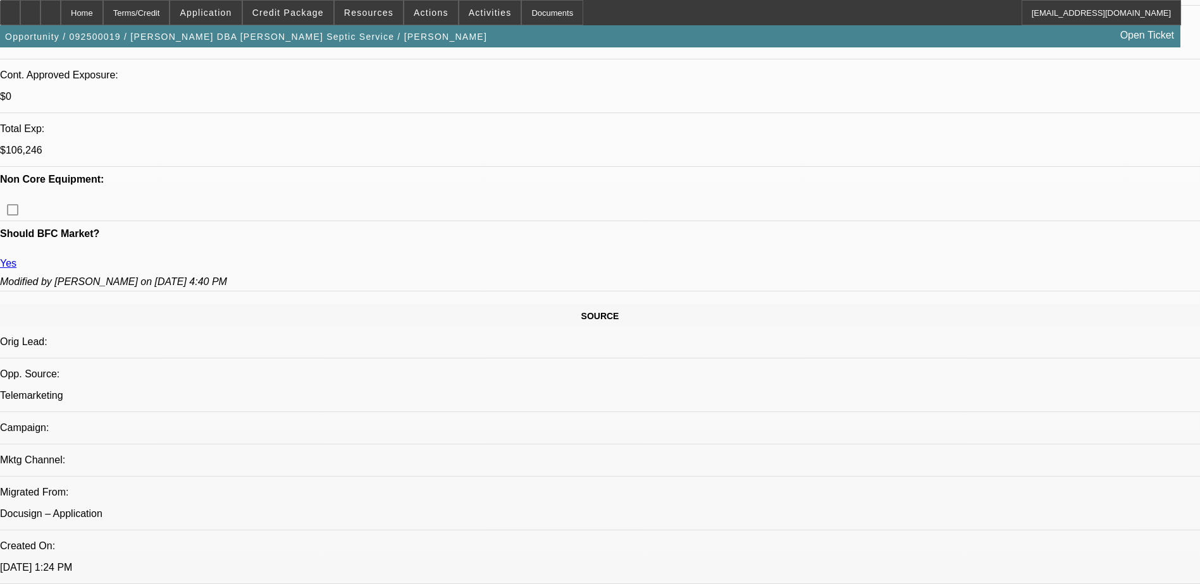
select select "1"
select select "3"
select select "4"
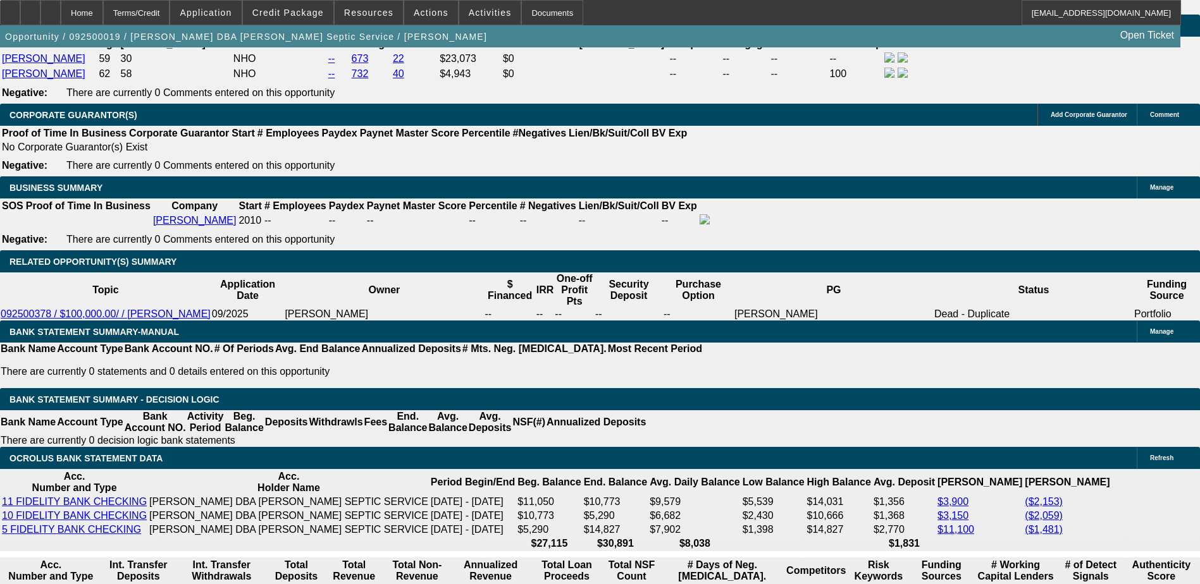
scroll to position [1907, 0]
